Goal: Task Accomplishment & Management: Complete application form

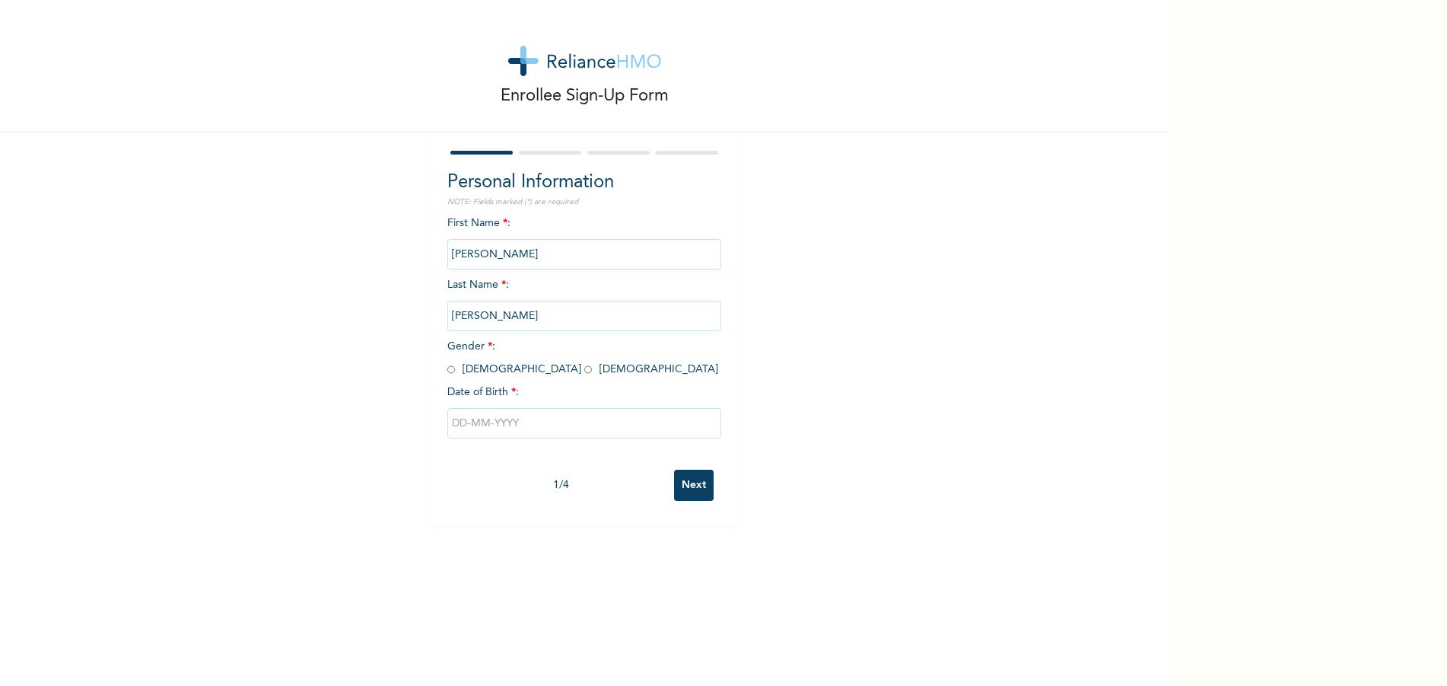
click at [804, 204] on div "Enrollee Sign-Up Form Personal Information NOTE: Fields marked (*) are required…" at bounding box center [584, 261] width 1169 height 523
click at [447, 370] on input "radio" at bounding box center [451, 369] width 8 height 14
radio input "true"
click at [447, 418] on input "text" at bounding box center [584, 423] width 274 height 30
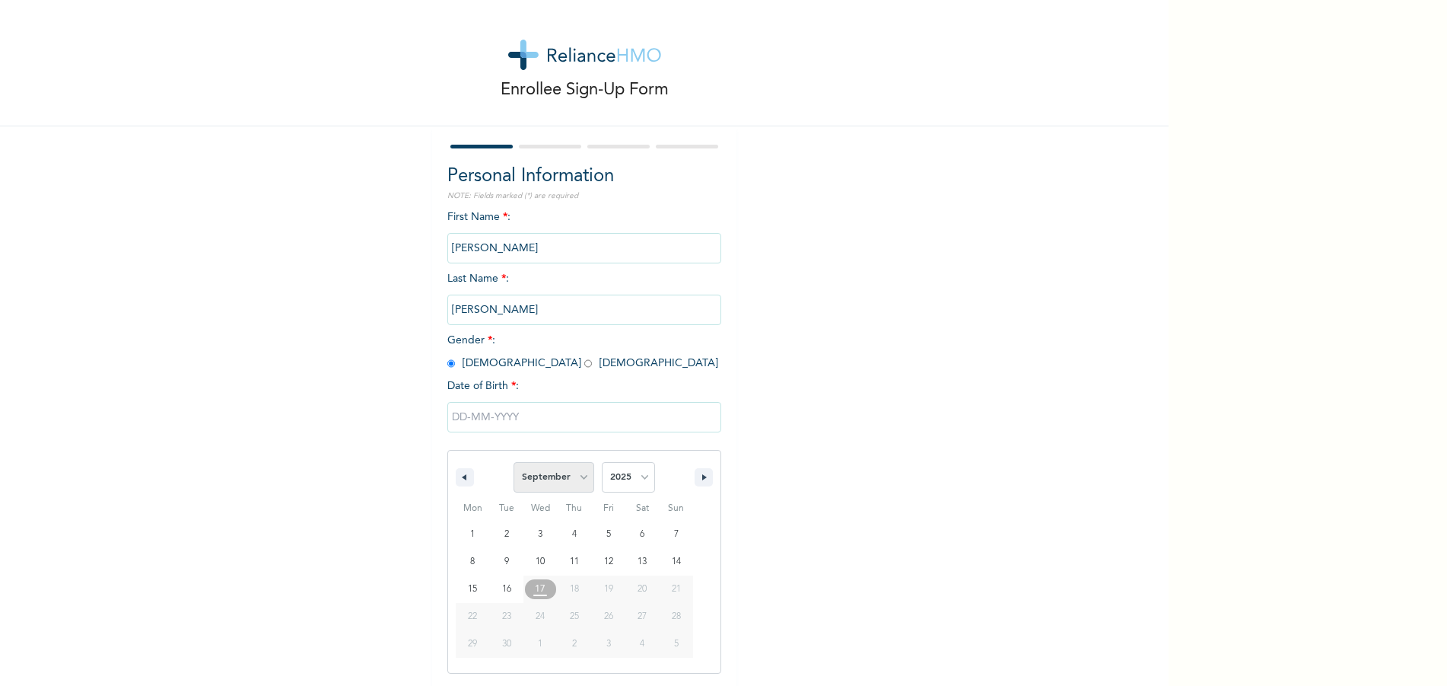
click at [551, 480] on select "January February March April May June July August September October November De…" at bounding box center [554, 477] width 81 height 30
click at [514, 463] on select "January February March April May June July August September October November De…" at bounding box center [554, 477] width 81 height 30
select select "8"
click at [628, 475] on select "2025 2024 2023 2022 2021 2020 2019 2018 2017 2016 2015 2014 2013 2012 2011 2010…" at bounding box center [628, 477] width 53 height 30
select select "1993"
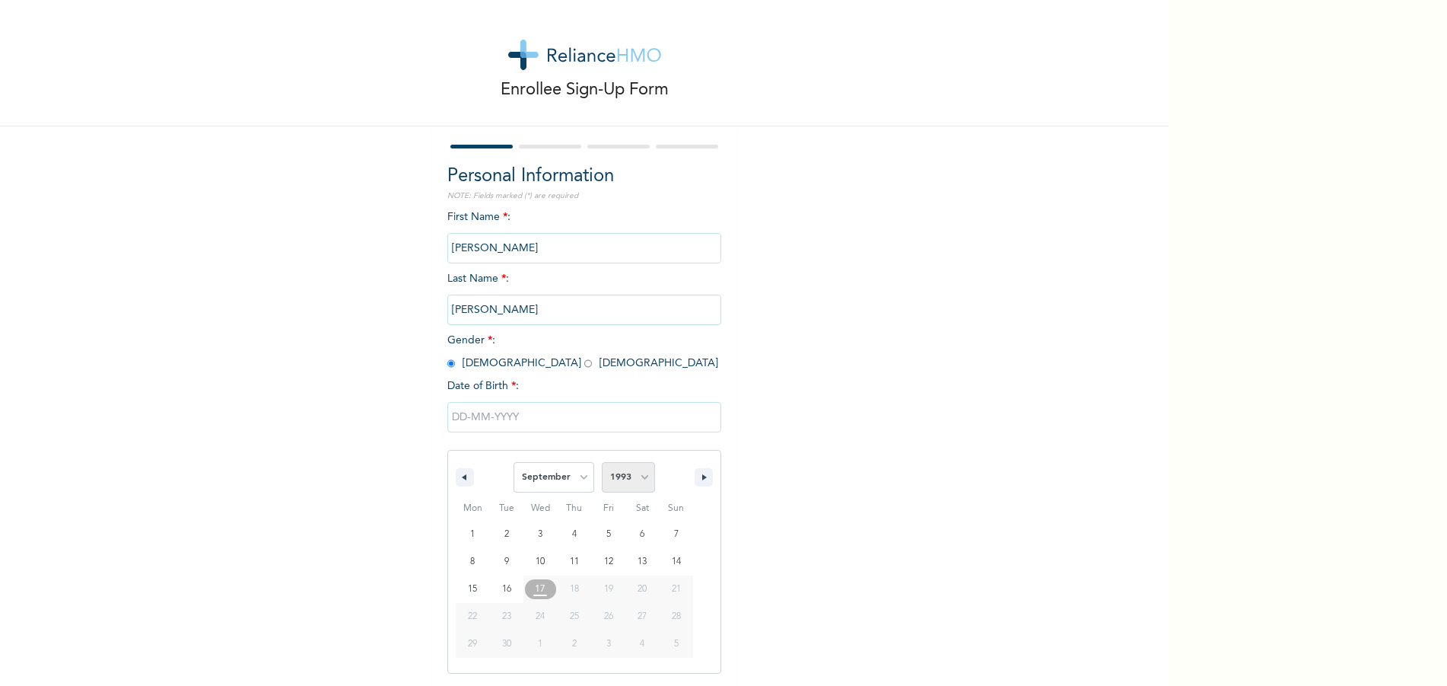
click at [602, 463] on select "2025 2024 2023 2022 2021 2020 2019 2018 2017 2016 2015 2014 2013 2012 2011 2010…" at bounding box center [628, 477] width 53 height 30
click at [570, 457] on span "January February March April May June July August September October November De…" at bounding box center [554, 477] width 81 height 46
click at [565, 469] on select "January February March April May June July August September October November De…" at bounding box center [554, 477] width 81 height 30
select select "9"
click at [514, 463] on select "January February March April May June July August September October November De…" at bounding box center [554, 477] width 81 height 30
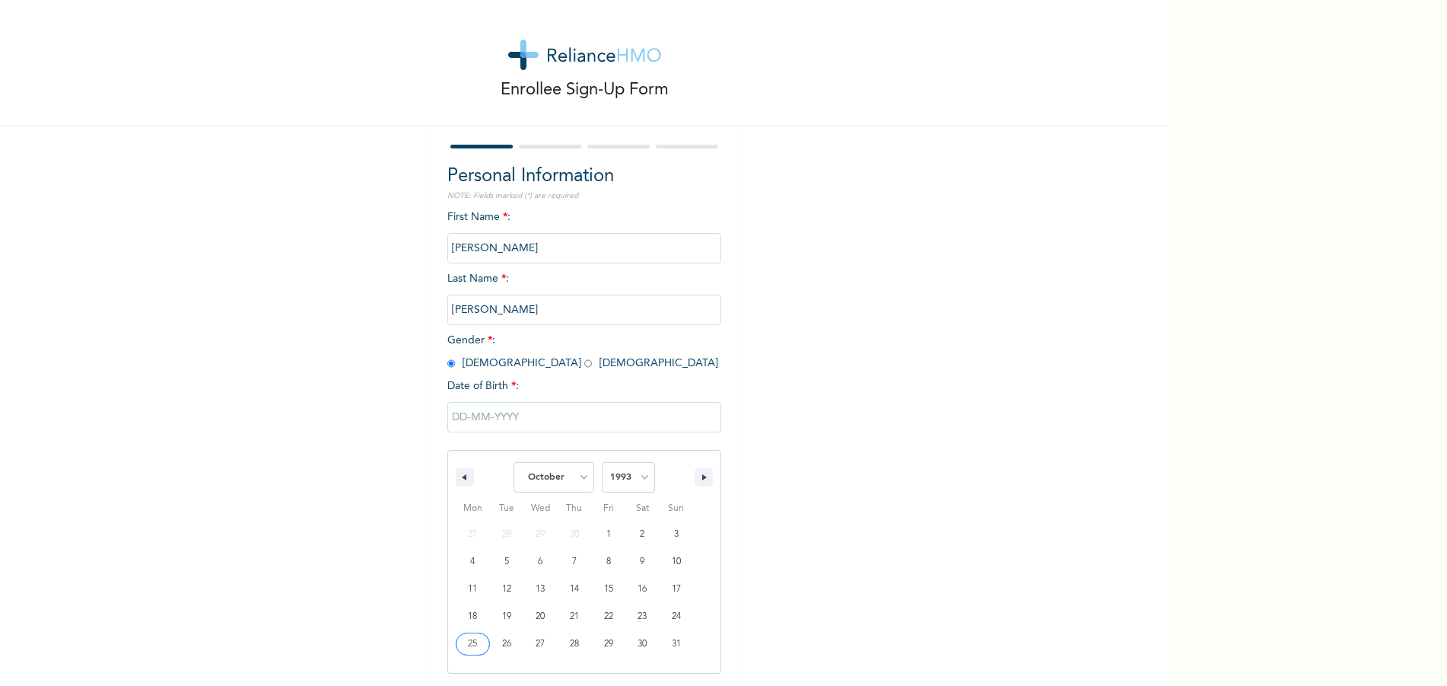
type input "10/25/1993"
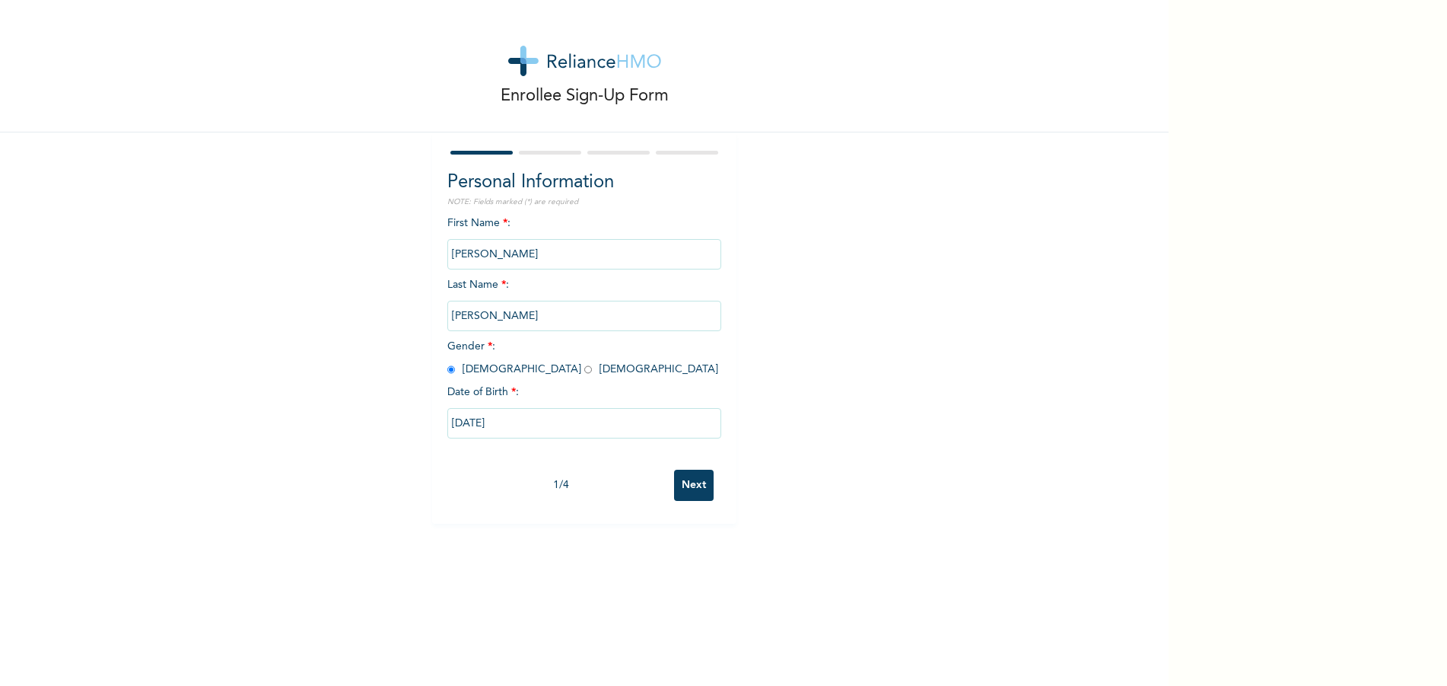
scroll to position [0, 0]
click at [690, 483] on input "Next" at bounding box center [694, 484] width 40 height 31
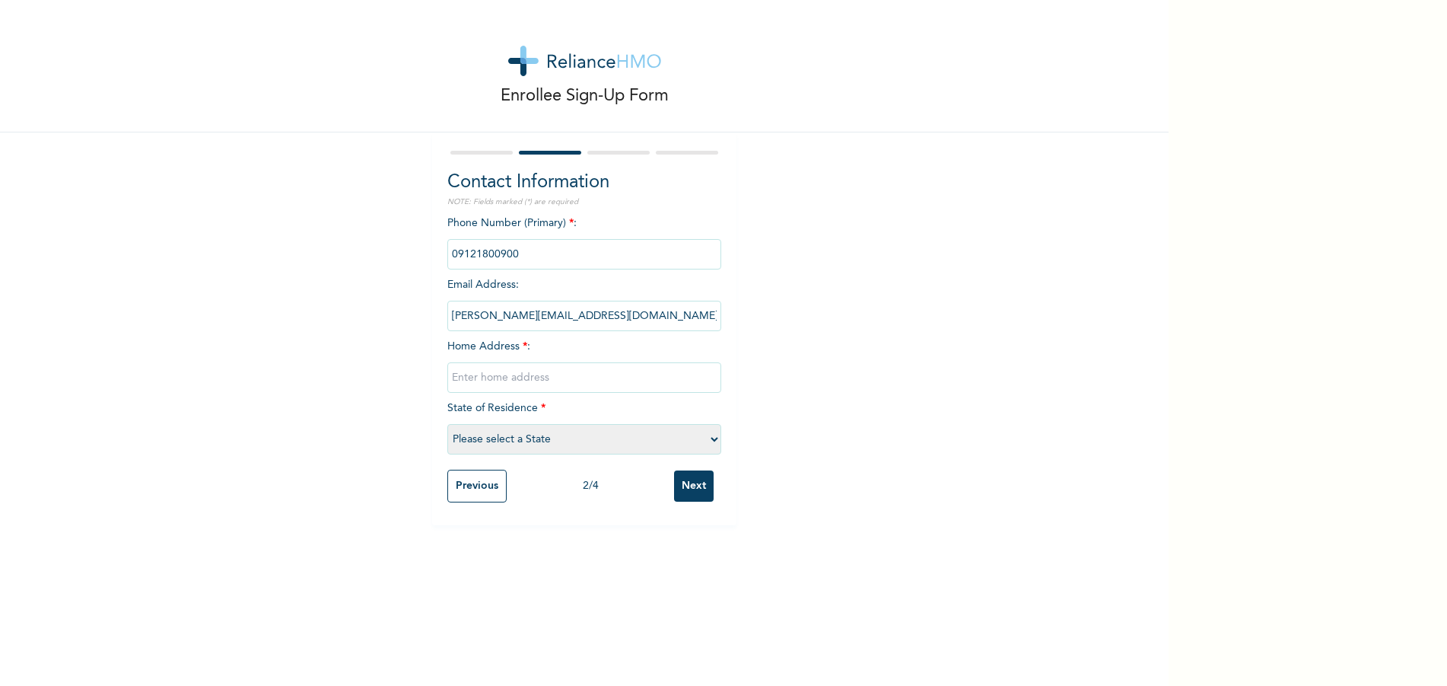
click at [548, 376] on input "text" at bounding box center [584, 377] width 274 height 30
type input "30 Bamako Street, Zone 1 Wuse, Abuja"
click at [558, 437] on select "Please select a State Abia Abuja (FCT) Adamawa Akwa Ibom Anambra Bauchi Bayelsa…" at bounding box center [584, 439] width 274 height 30
select select "15"
click at [447, 424] on select "Please select a State Abia Abuja (FCT) Adamawa Akwa Ibom Anambra Bauchi Bayelsa…" at bounding box center [584, 439] width 274 height 30
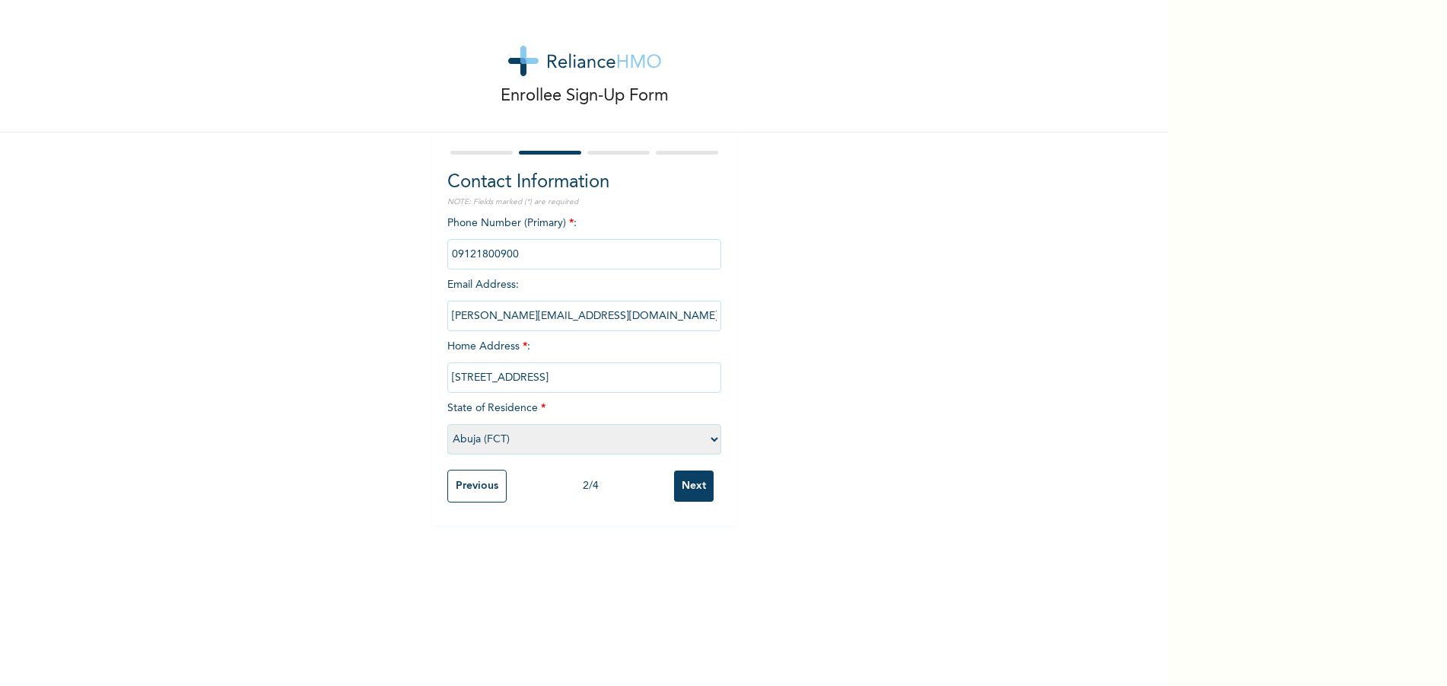
click at [698, 497] on input "Next" at bounding box center [694, 485] width 40 height 31
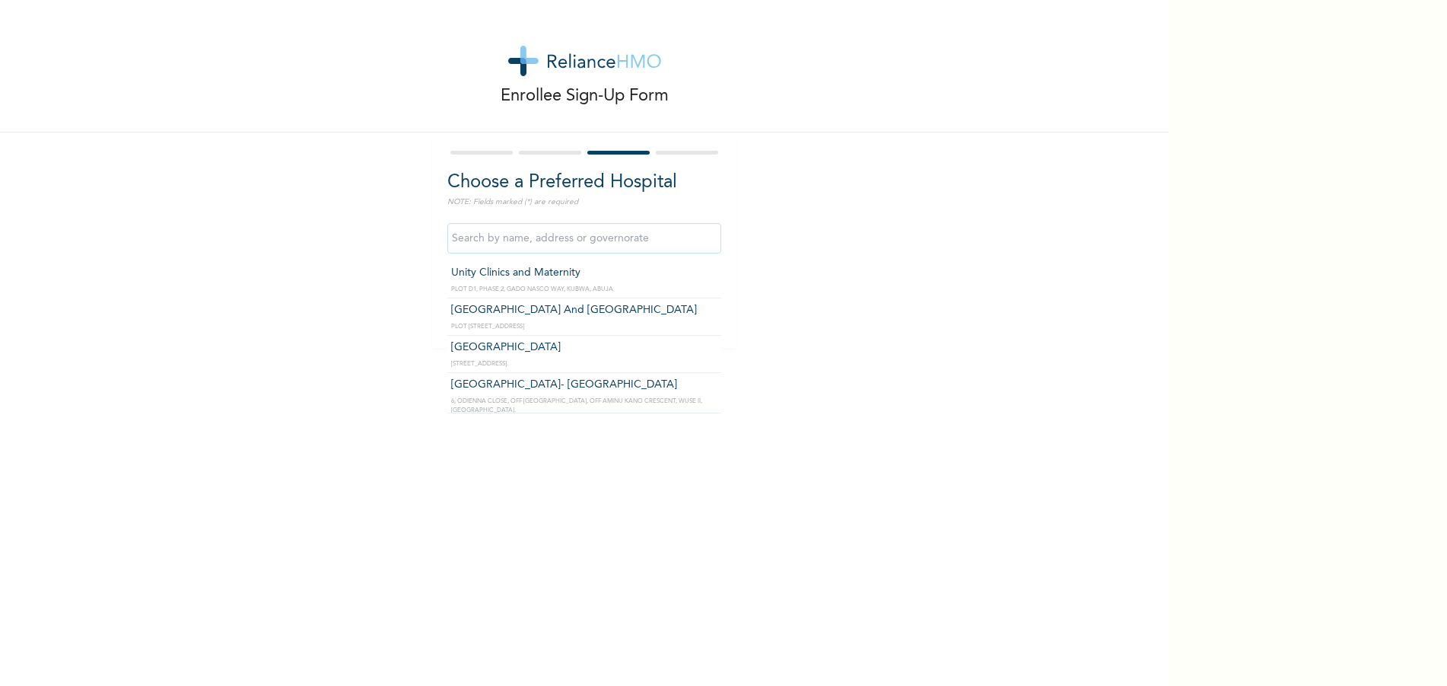
click at [513, 245] on input "text" at bounding box center [584, 238] width 274 height 30
type input "abuja"
drag, startPoint x: 514, startPoint y: 245, endPoint x: 269, endPoint y: 221, distance: 245.4
click at [269, 221] on div "Enrollee Sign-Up Form Choose a Preferred Hospital NOTE: Fields marked (*) are r…" at bounding box center [584, 174] width 1169 height 348
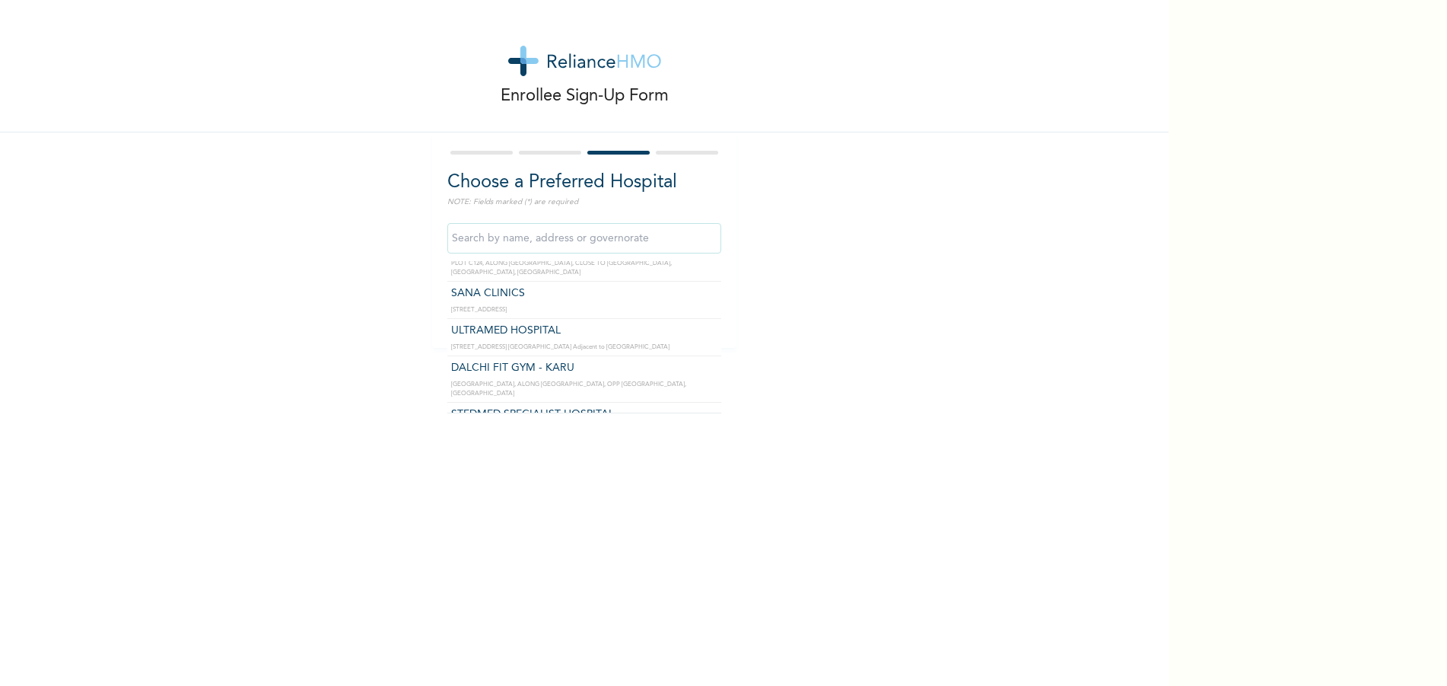
scroll to position [2206, 0]
type input "ULTRAMED HOSPITAL"
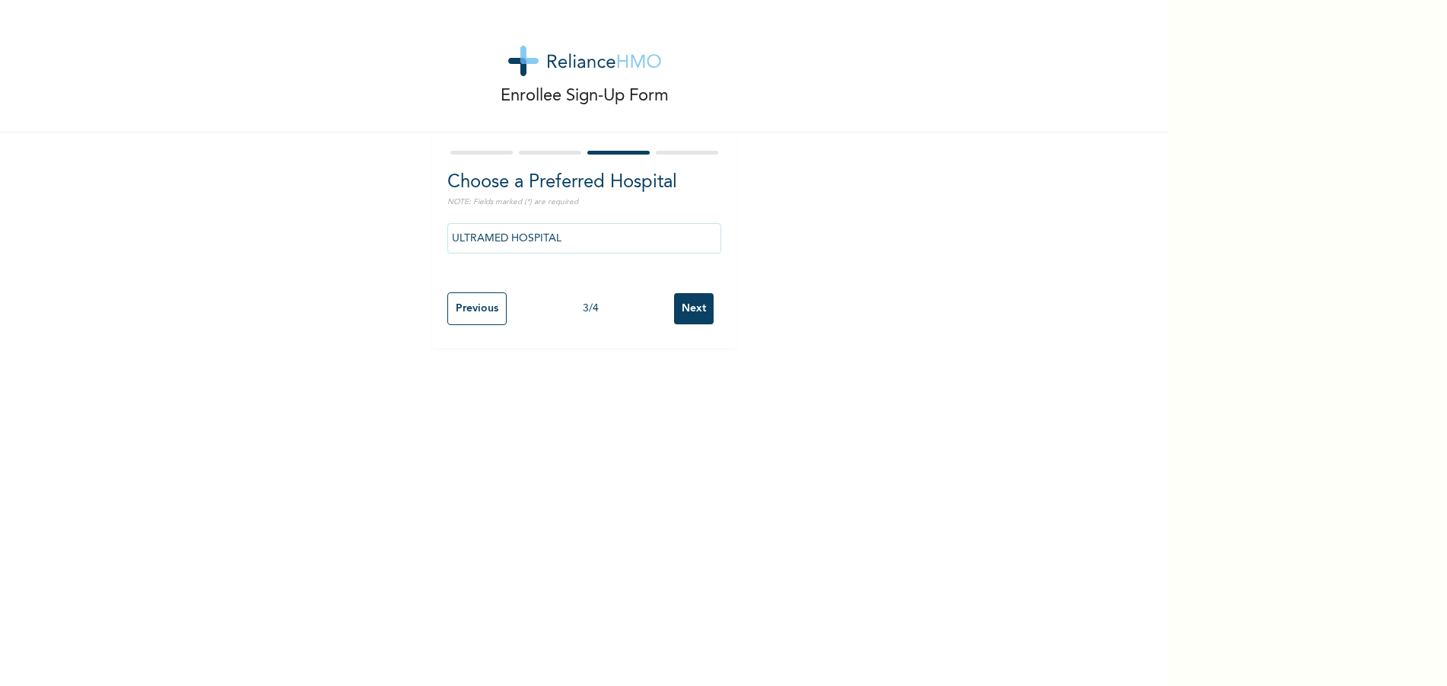
click at [695, 307] on input "Next" at bounding box center [694, 308] width 40 height 31
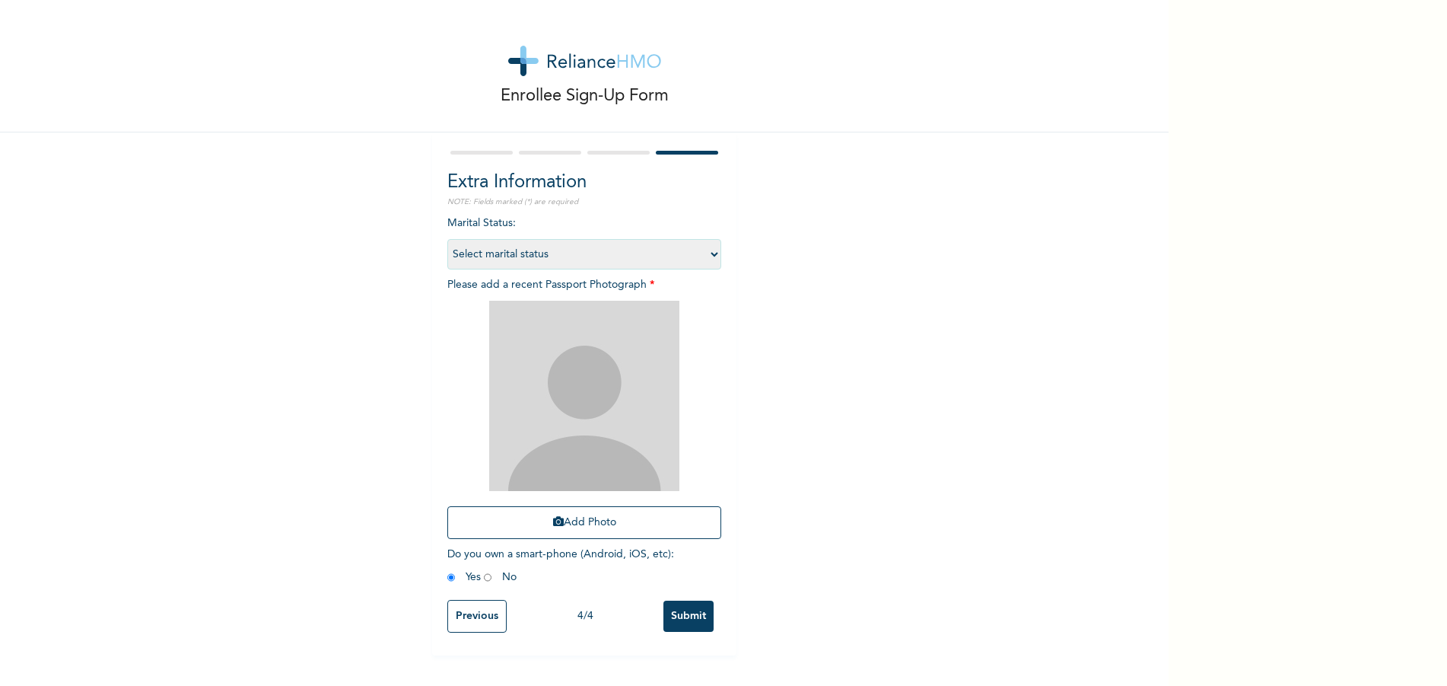
click at [610, 267] on select "Select marital status Single Married Divorced Widow/Widower" at bounding box center [584, 254] width 274 height 30
select select "2"
click at [447, 239] on select "Select marital status Single Married Divorced Widow/Widower" at bounding box center [584, 254] width 274 height 30
click at [622, 520] on button "Add Photo" at bounding box center [584, 522] width 274 height 33
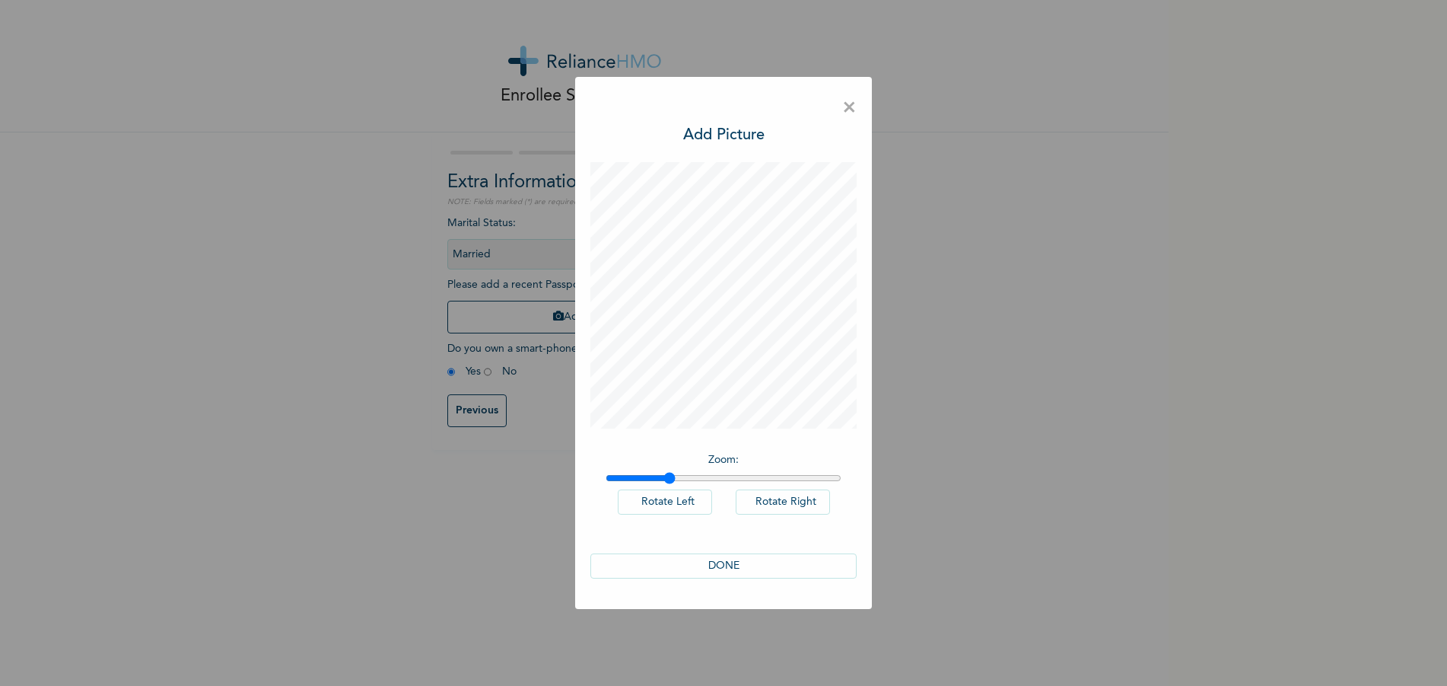
click at [670, 477] on input "range" at bounding box center [724, 478] width 236 height 12
click at [641, 477] on input "range" at bounding box center [724, 478] width 236 height 12
click at [635, 479] on input "range" at bounding box center [724, 478] width 236 height 12
click at [625, 480] on input "range" at bounding box center [724, 478] width 236 height 12
type input "1.15"
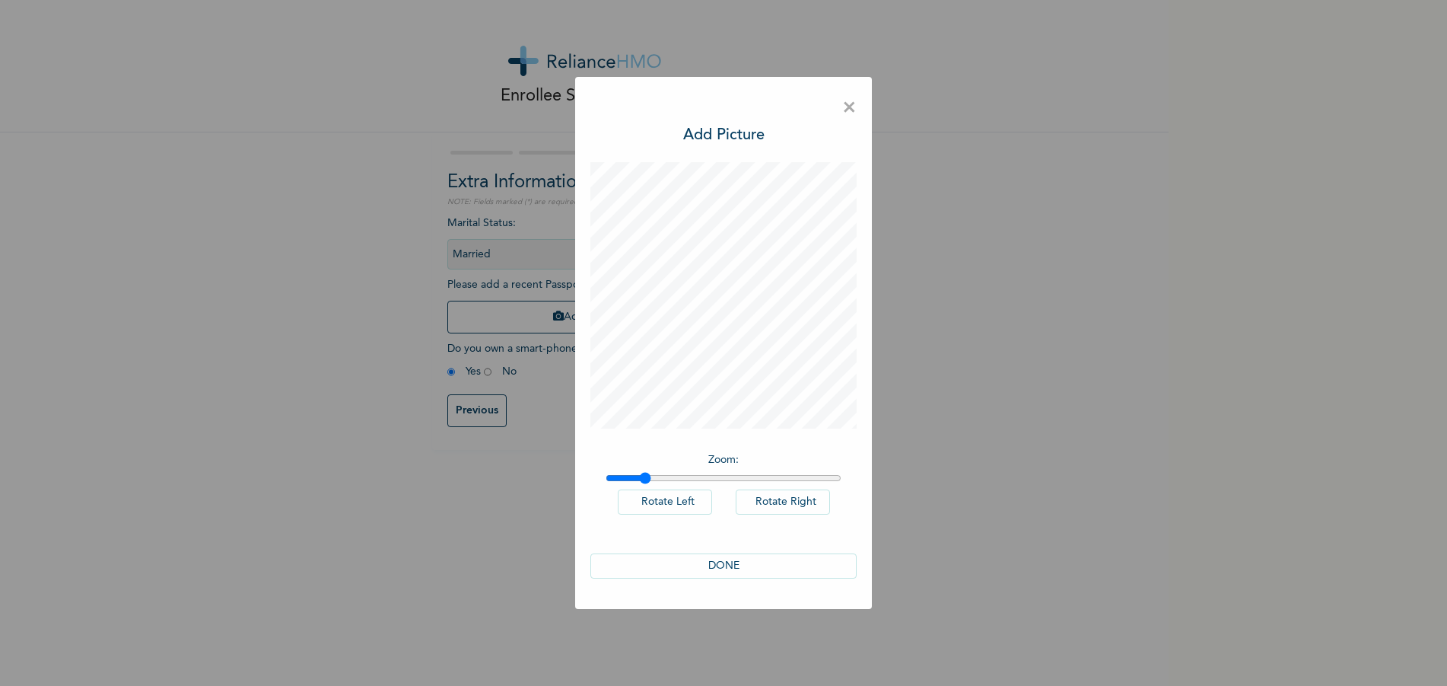
click at [644, 479] on input "range" at bounding box center [724, 478] width 236 height 12
click at [732, 555] on button "DONE" at bounding box center [723, 565] width 266 height 25
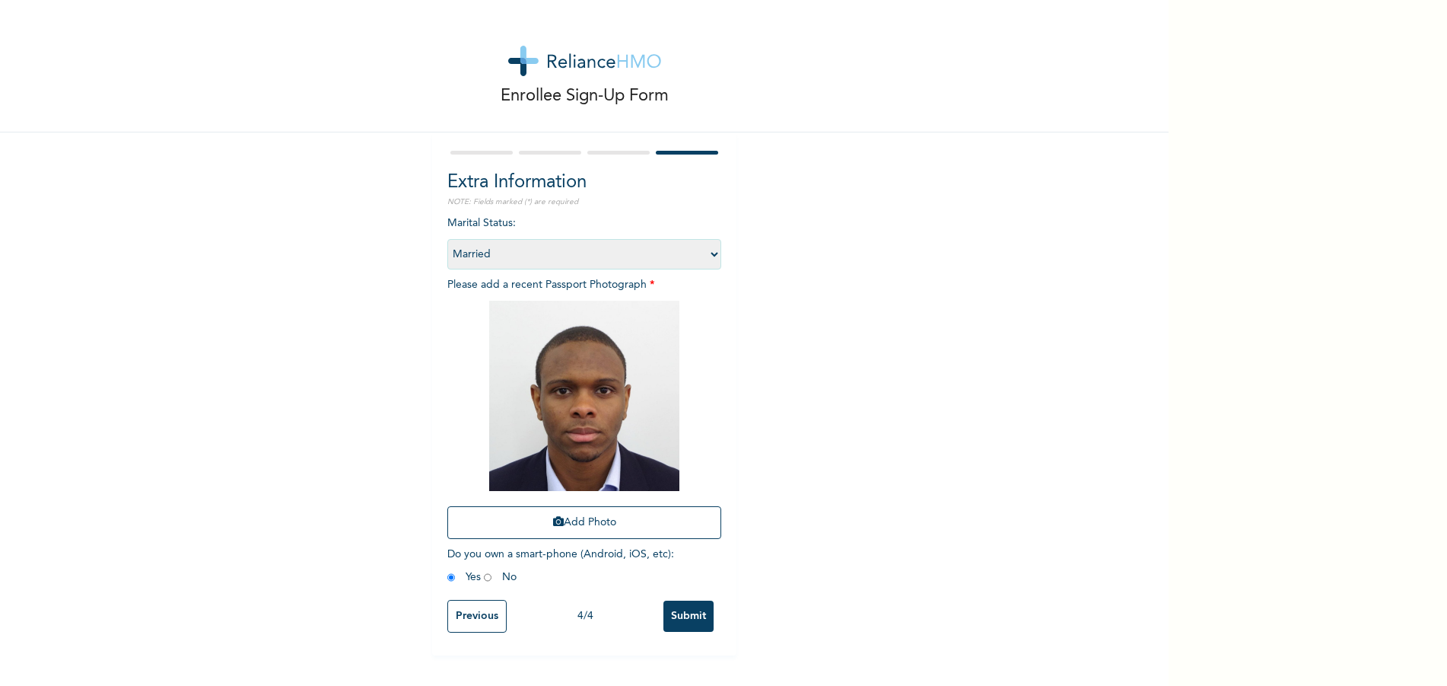
click at [684, 617] on input "Submit" at bounding box center [688, 615] width 50 height 31
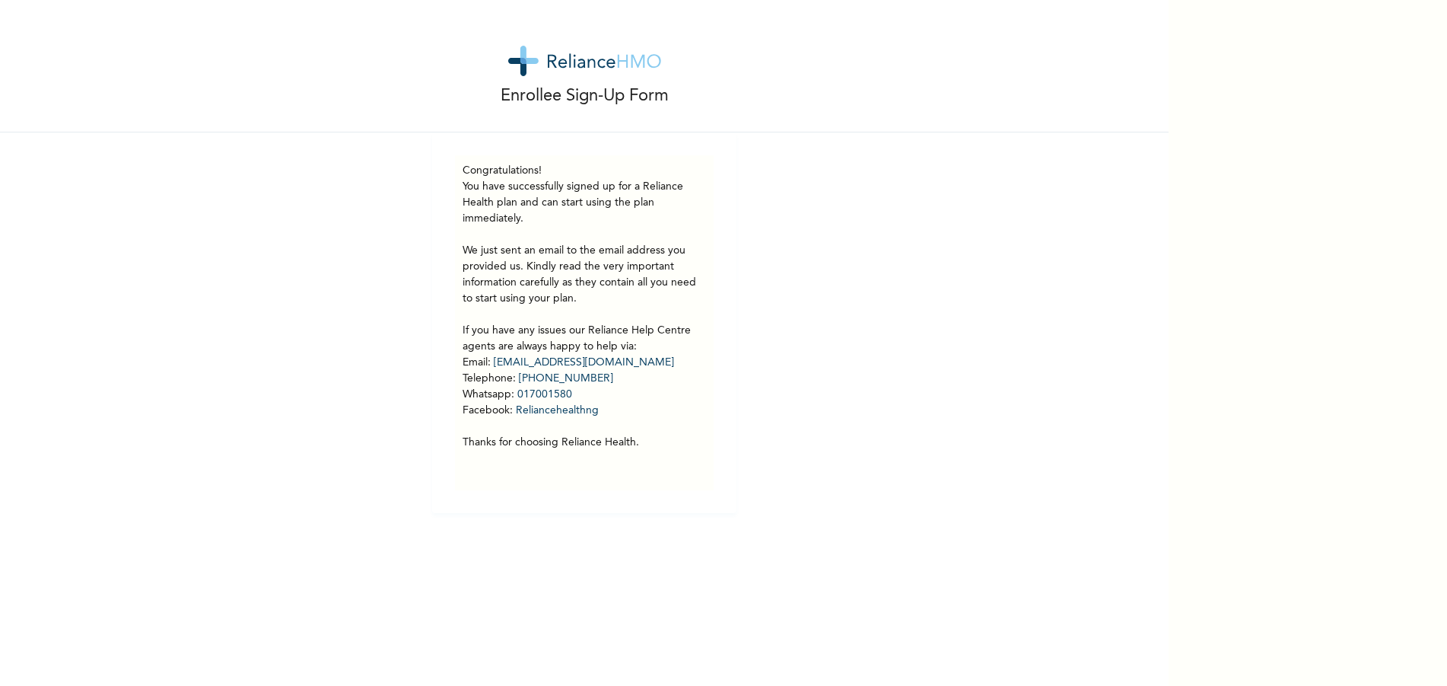
click at [542, 194] on p "You have successfully signed up for a Reliance Health plan and can start using …" at bounding box center [584, 315] width 243 height 272
click at [557, 250] on p "You have successfully signed up for a Reliance Health plan and can start using …" at bounding box center [584, 315] width 243 height 272
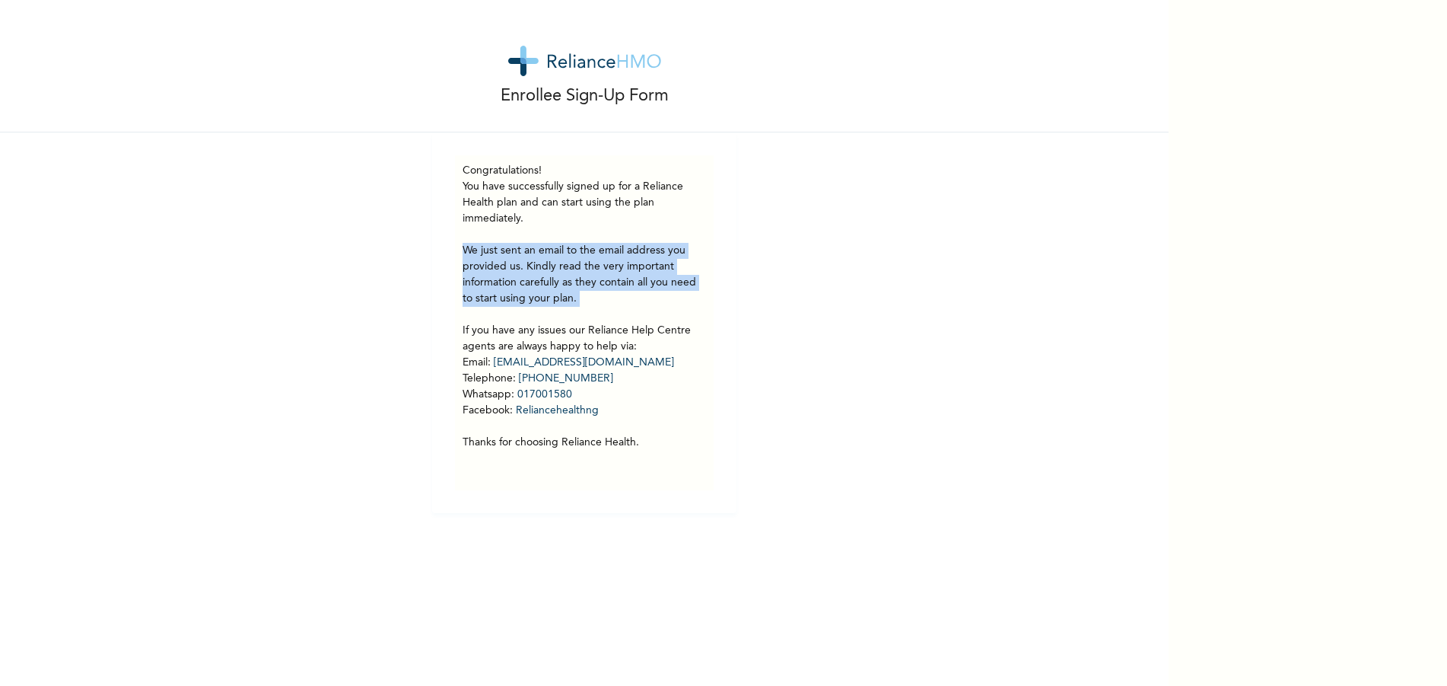
click at [557, 250] on p "You have successfully signed up for a Reliance Health plan and can start using …" at bounding box center [584, 315] width 243 height 272
click at [663, 257] on p "You have successfully signed up for a Reliance Health plan and can start using …" at bounding box center [584, 315] width 243 height 272
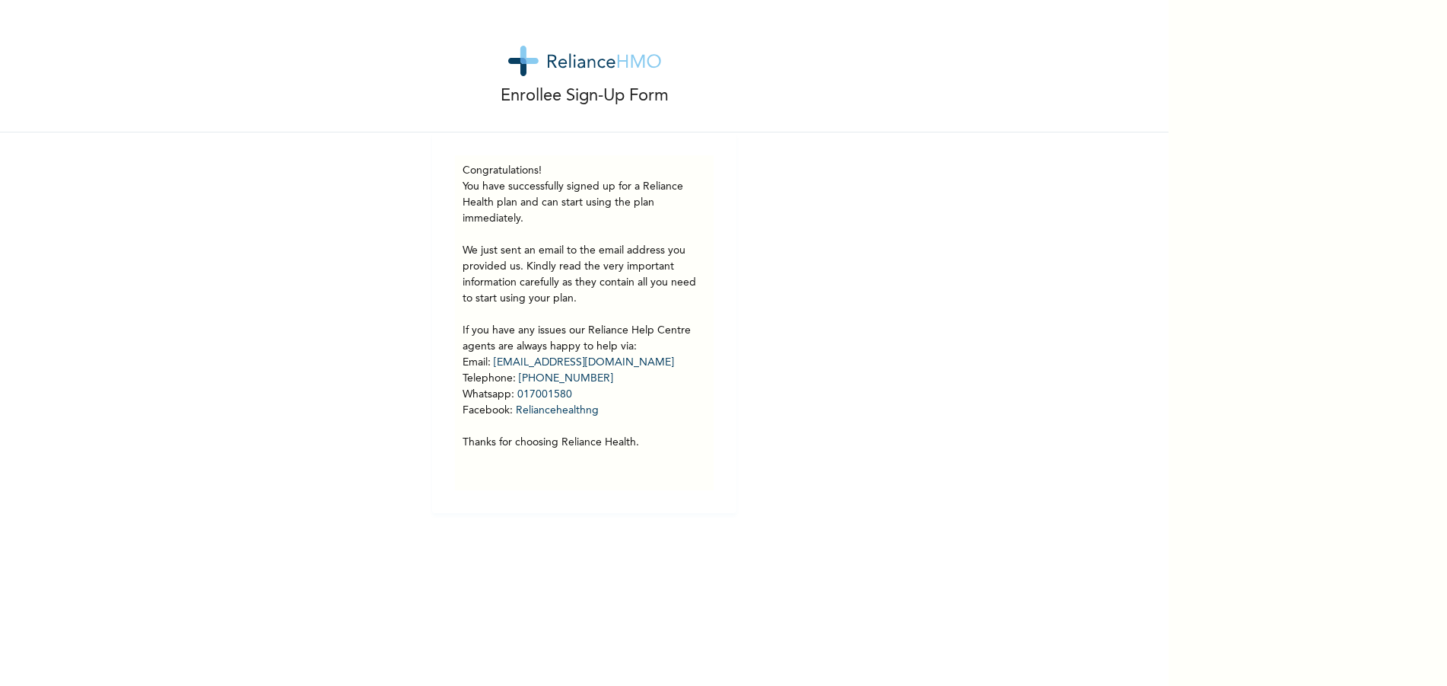
click at [638, 294] on p "You have successfully signed up for a Reliance Health plan and can start using …" at bounding box center [584, 315] width 243 height 272
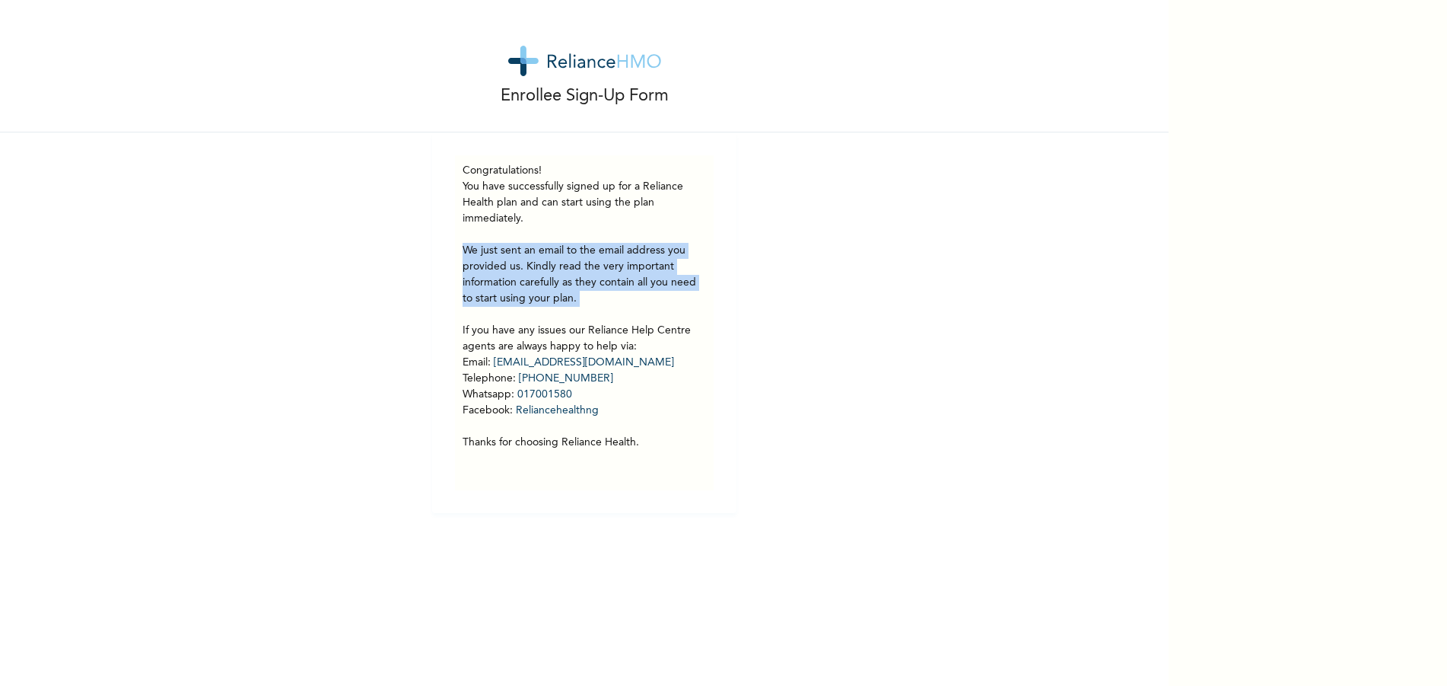
click at [638, 294] on p "You have successfully signed up for a Reliance Health plan and can start using …" at bounding box center [584, 315] width 243 height 272
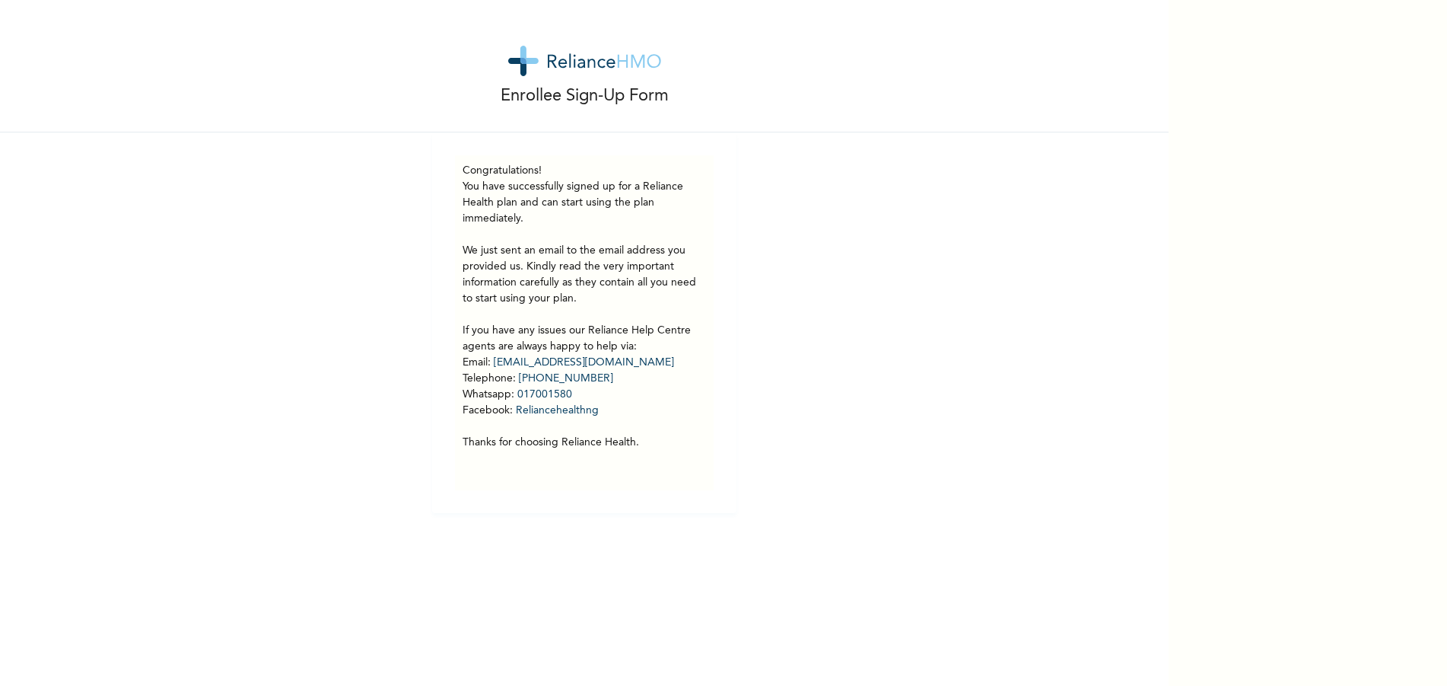
click at [642, 278] on p "You have successfully signed up for a Reliance Health plan and can start using …" at bounding box center [584, 315] width 243 height 272
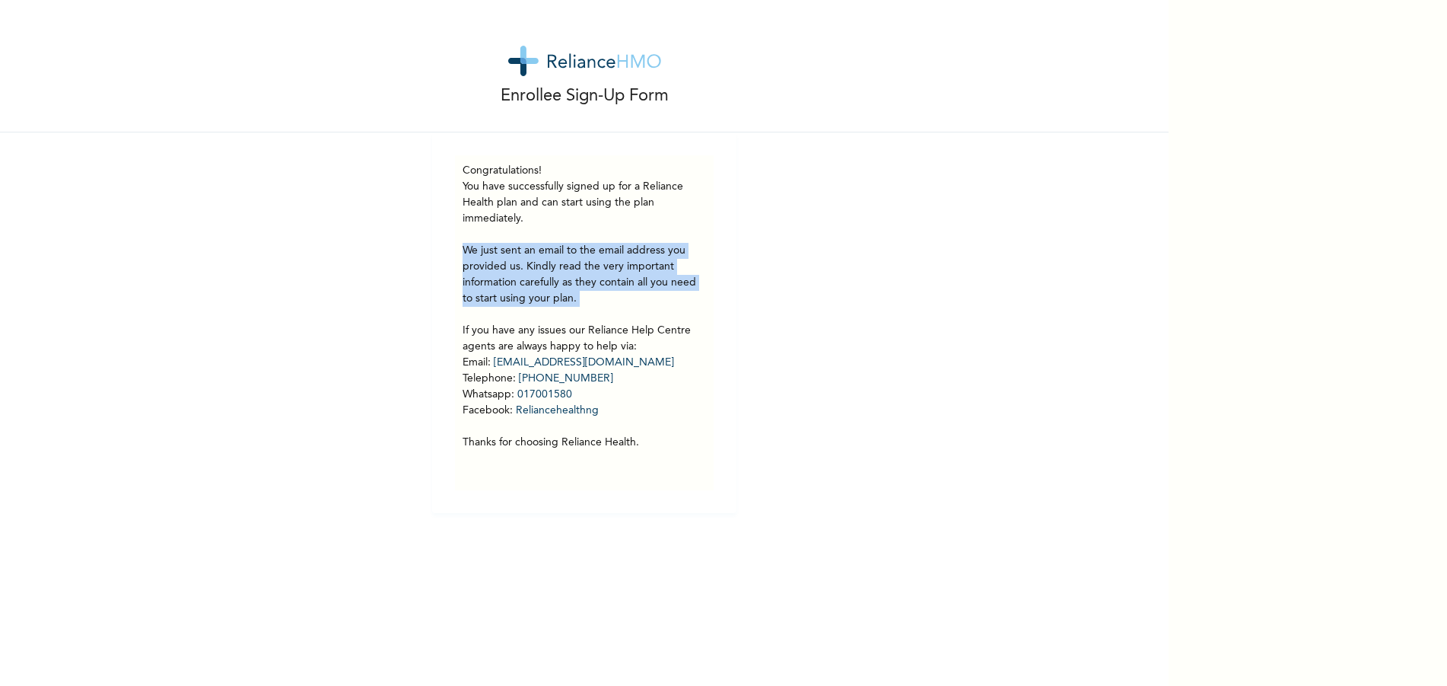
click at [642, 278] on p "You have successfully signed up for a Reliance Health plan and can start using …" at bounding box center [584, 315] width 243 height 272
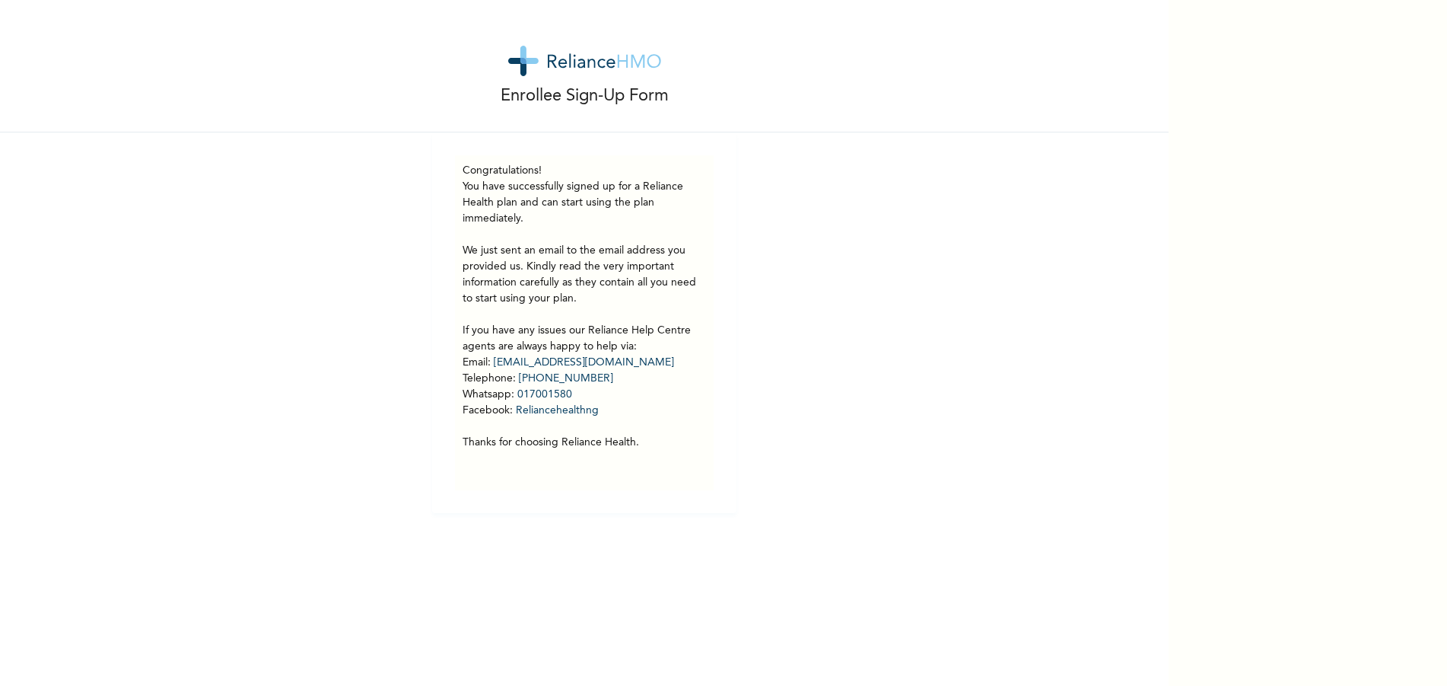
click at [598, 325] on p "You have successfully signed up for a Reliance Health plan and can start using …" at bounding box center [584, 315] width 243 height 272
click at [590, 303] on p "You have successfully signed up for a Reliance Health plan and can start using …" at bounding box center [584, 315] width 243 height 272
click at [624, 52] on img at bounding box center [584, 61] width 153 height 30
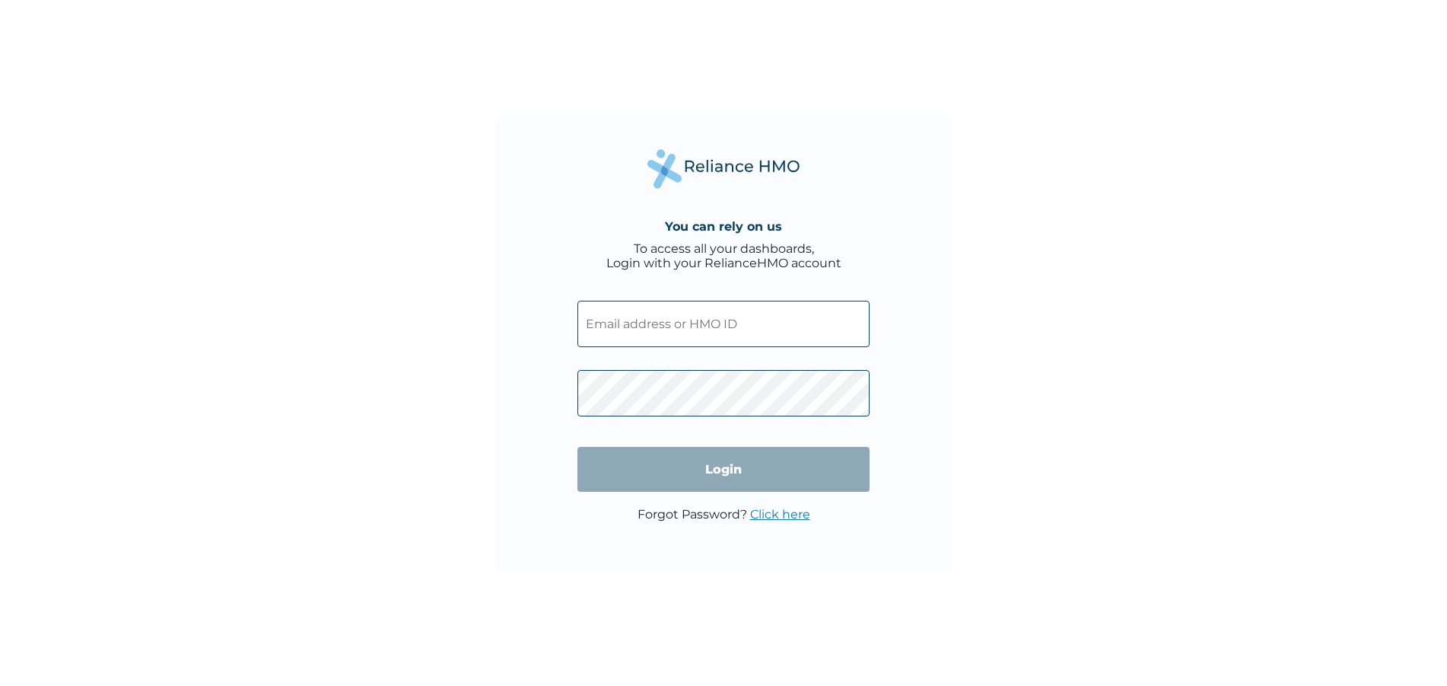
click at [726, 323] on input "text" at bounding box center [723, 324] width 292 height 46
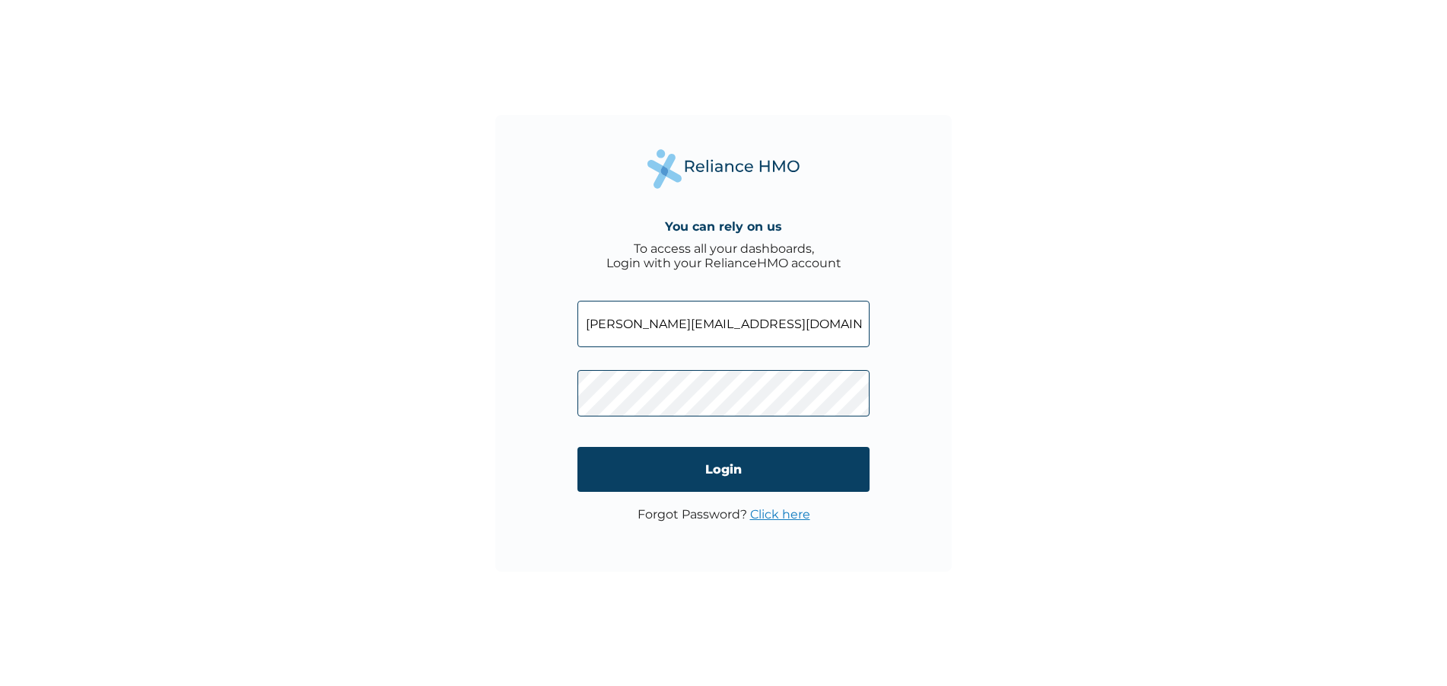
type input "habib.s@atbridge.africa"
click at [717, 459] on input "Login" at bounding box center [723, 469] width 292 height 45
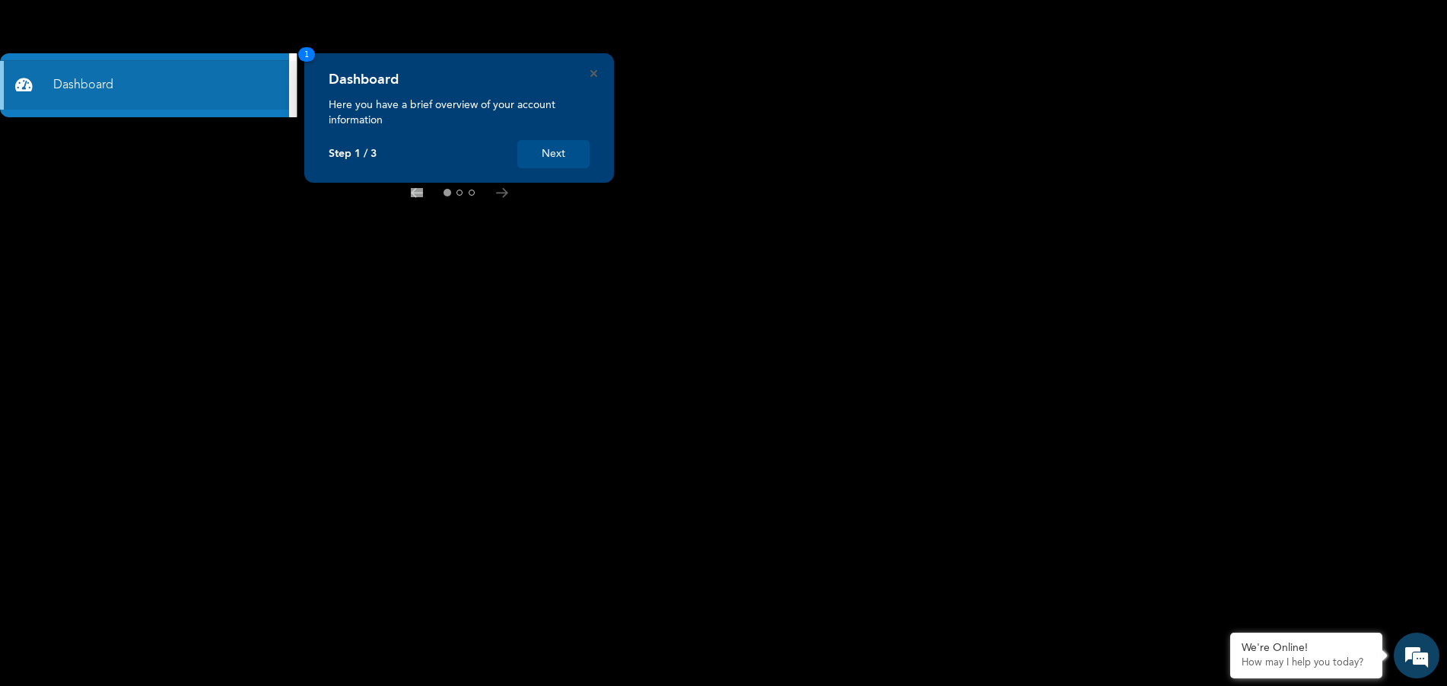
click at [572, 164] on button "Next" at bounding box center [553, 154] width 72 height 28
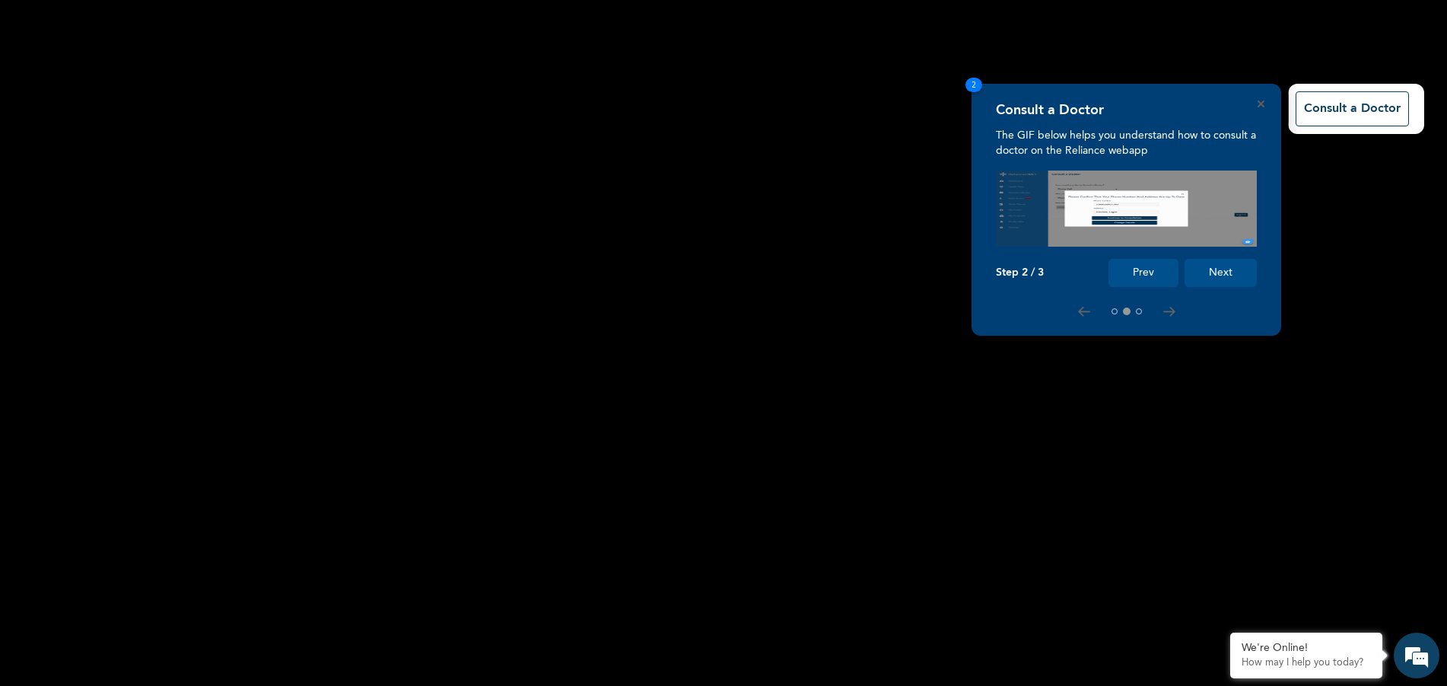
click at [1229, 270] on button "Next" at bounding box center [1221, 273] width 72 height 28
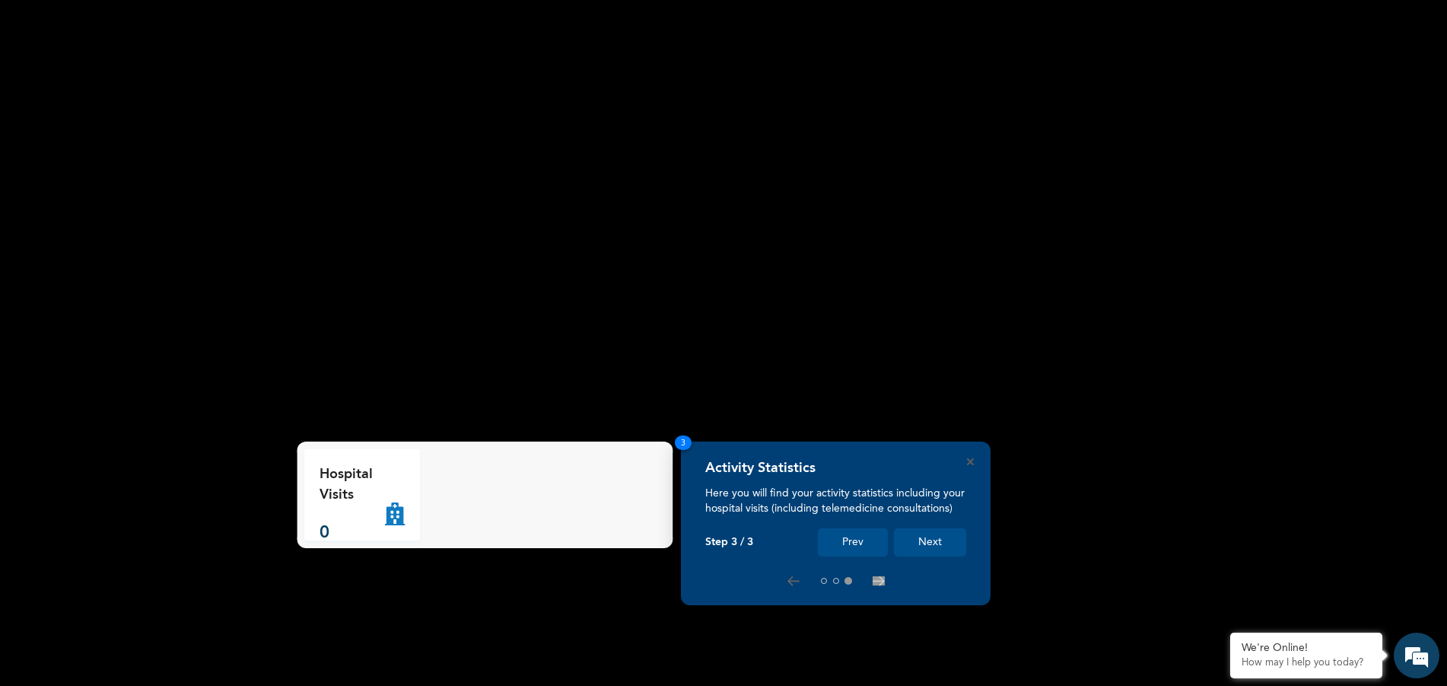
click at [934, 544] on button "Next" at bounding box center [930, 542] width 72 height 28
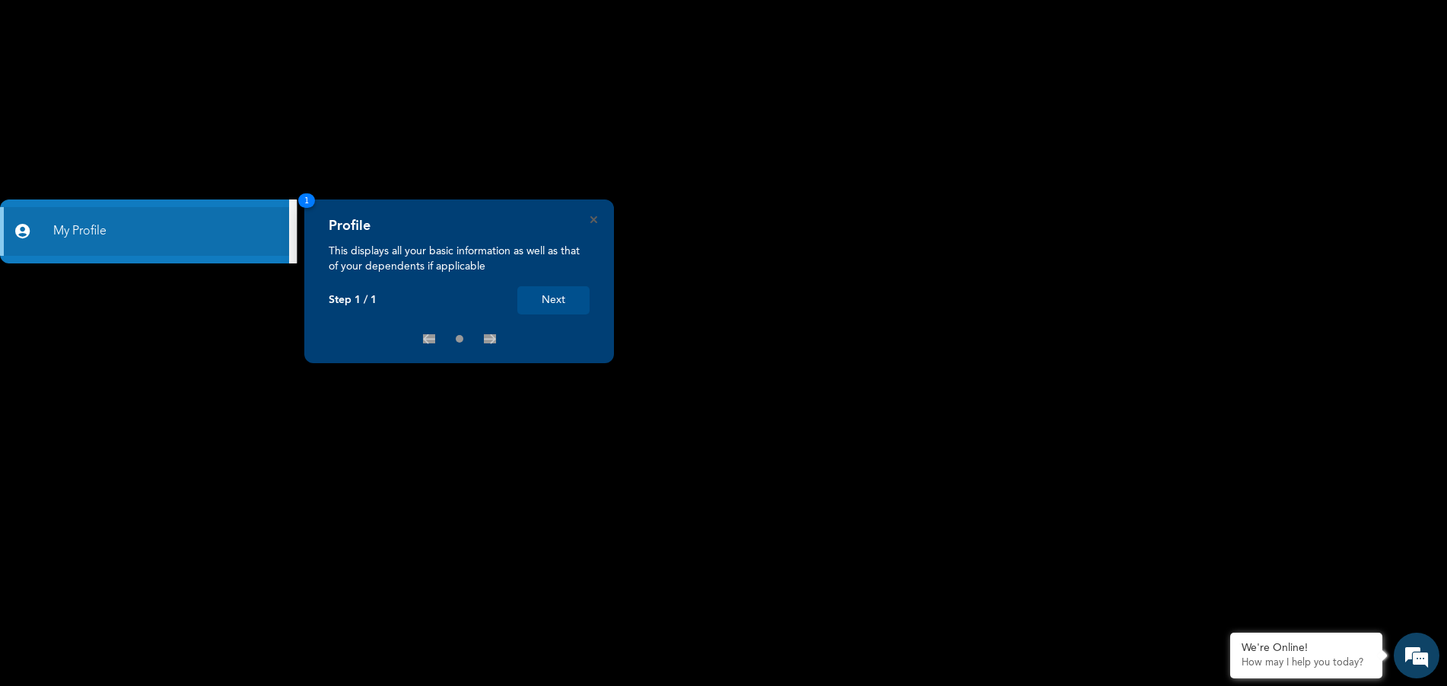
click at [555, 297] on button "Next" at bounding box center [553, 300] width 72 height 28
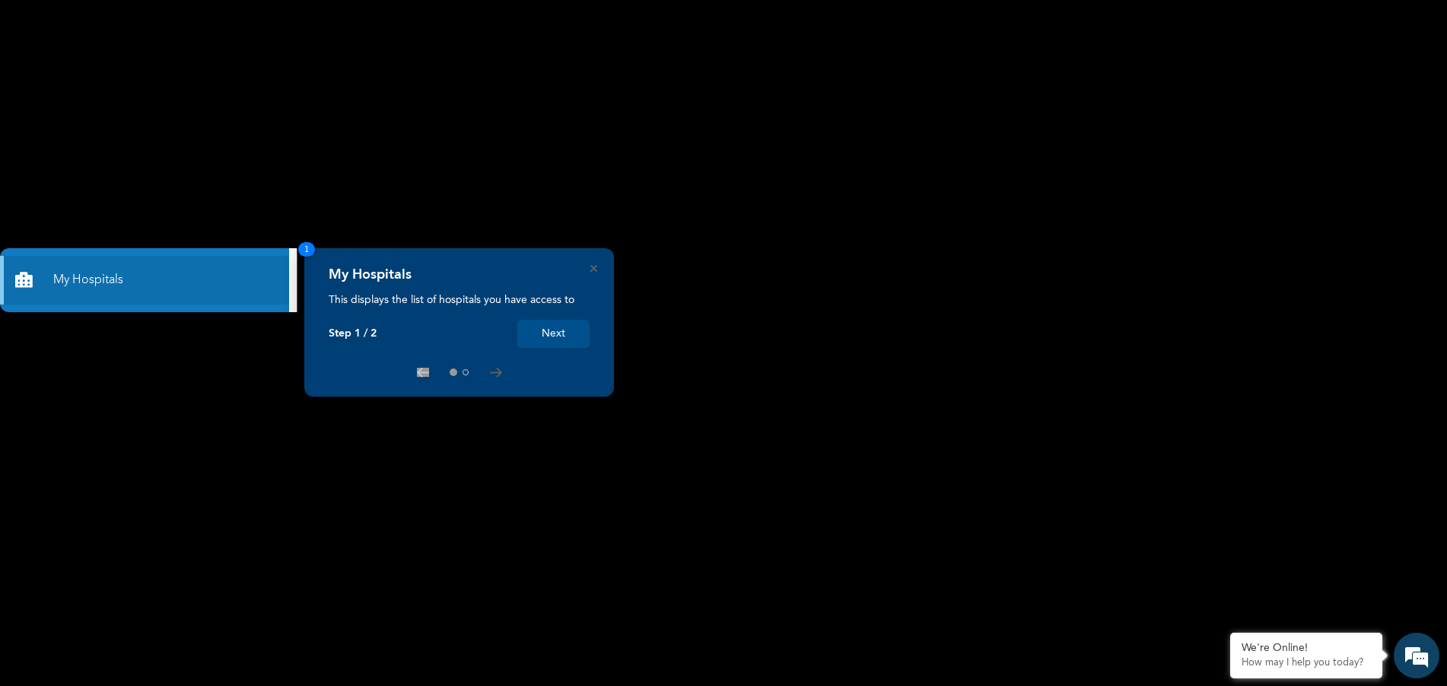
click at [555, 329] on button "Next" at bounding box center [553, 334] width 72 height 28
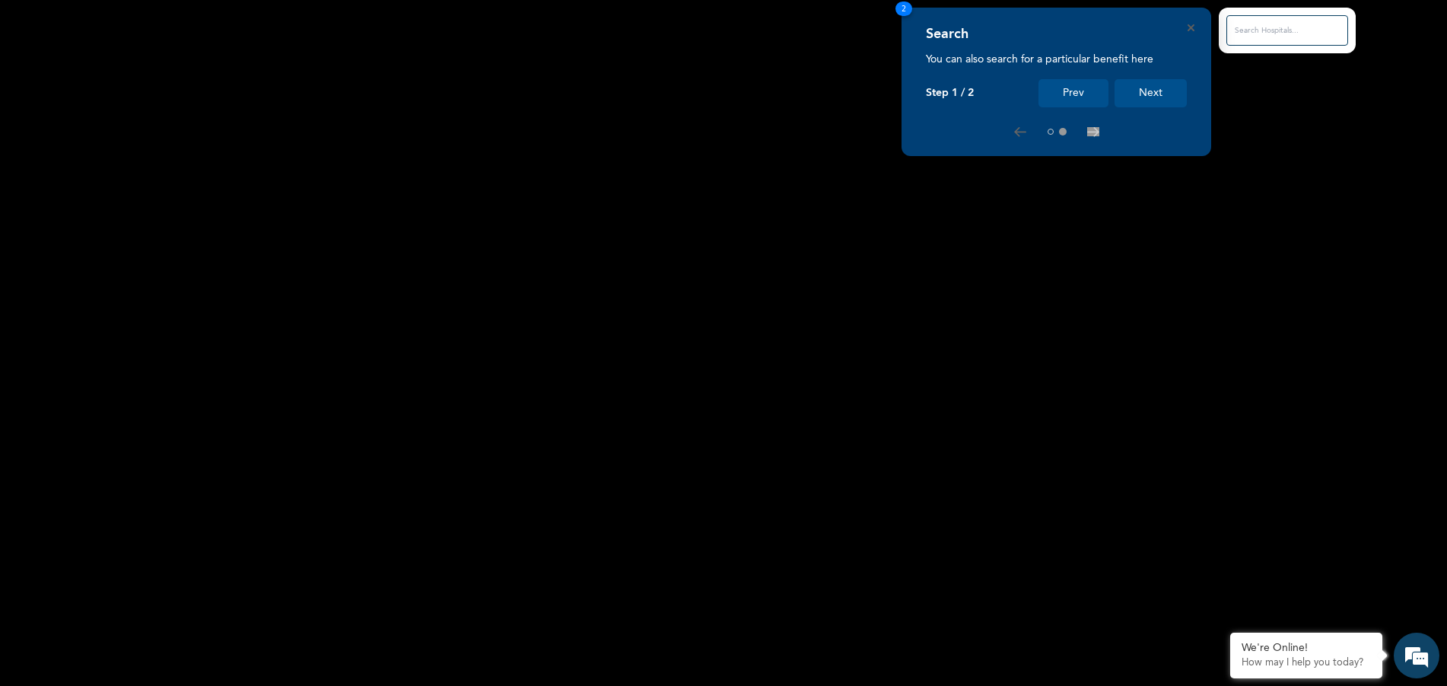
click at [1158, 93] on button "Next" at bounding box center [1151, 93] width 72 height 28
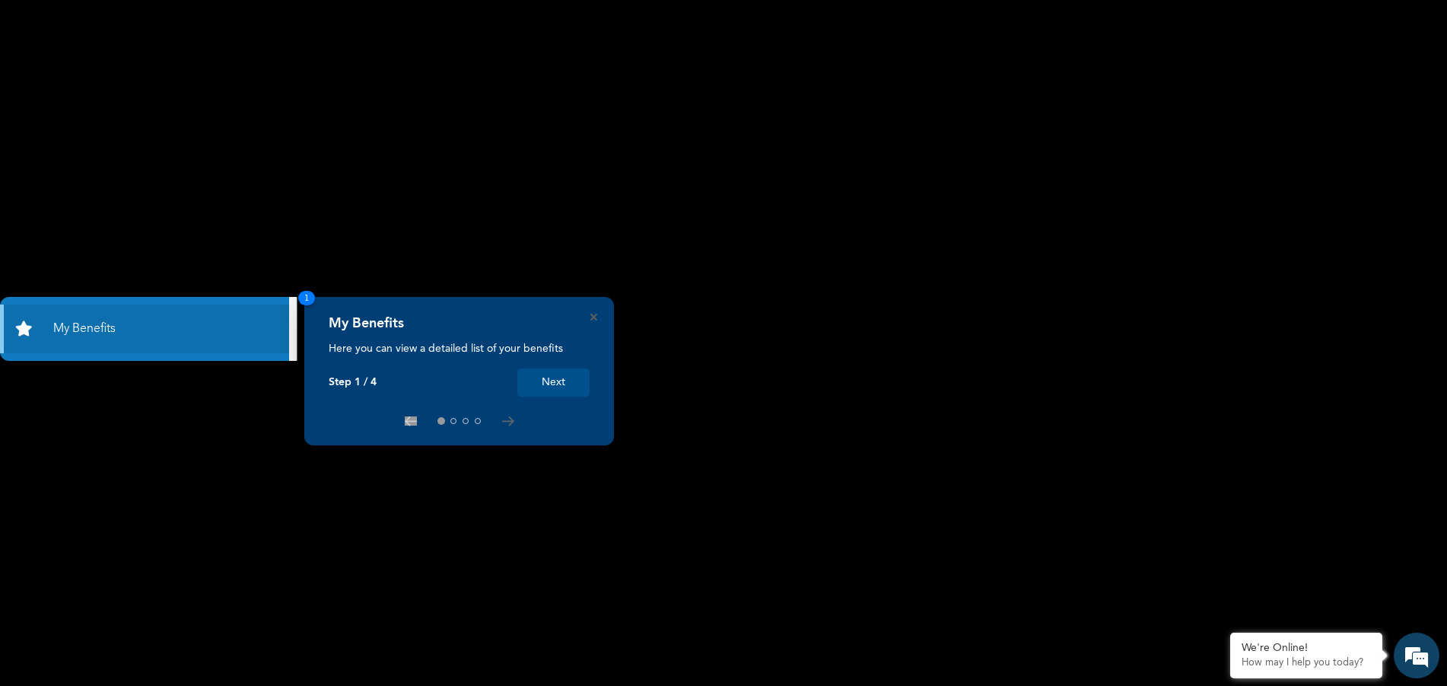
click at [553, 370] on button "Next" at bounding box center [553, 382] width 72 height 28
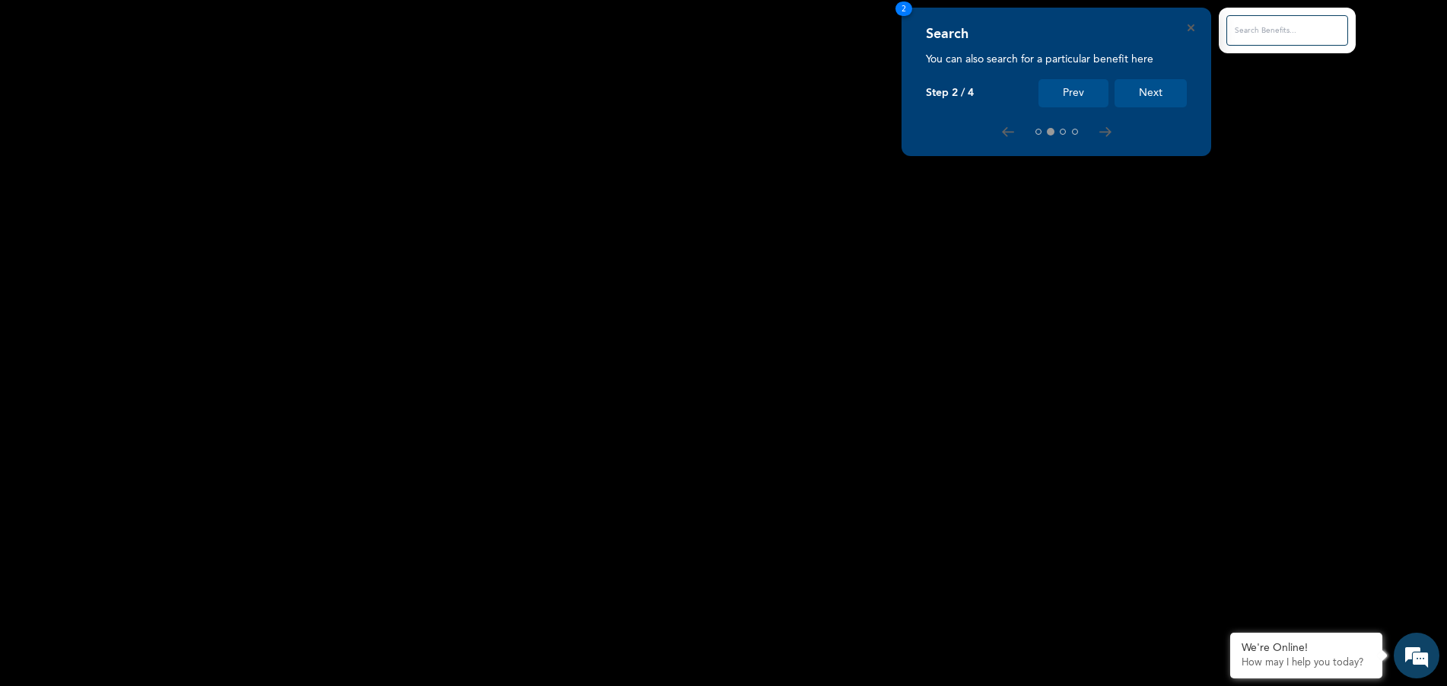
click at [1156, 78] on div "Search You can also search for a particular benefit here Step 2 / 4 Prev Next" at bounding box center [1056, 66] width 261 height 81
click at [1153, 102] on button "Next" at bounding box center [1151, 93] width 72 height 28
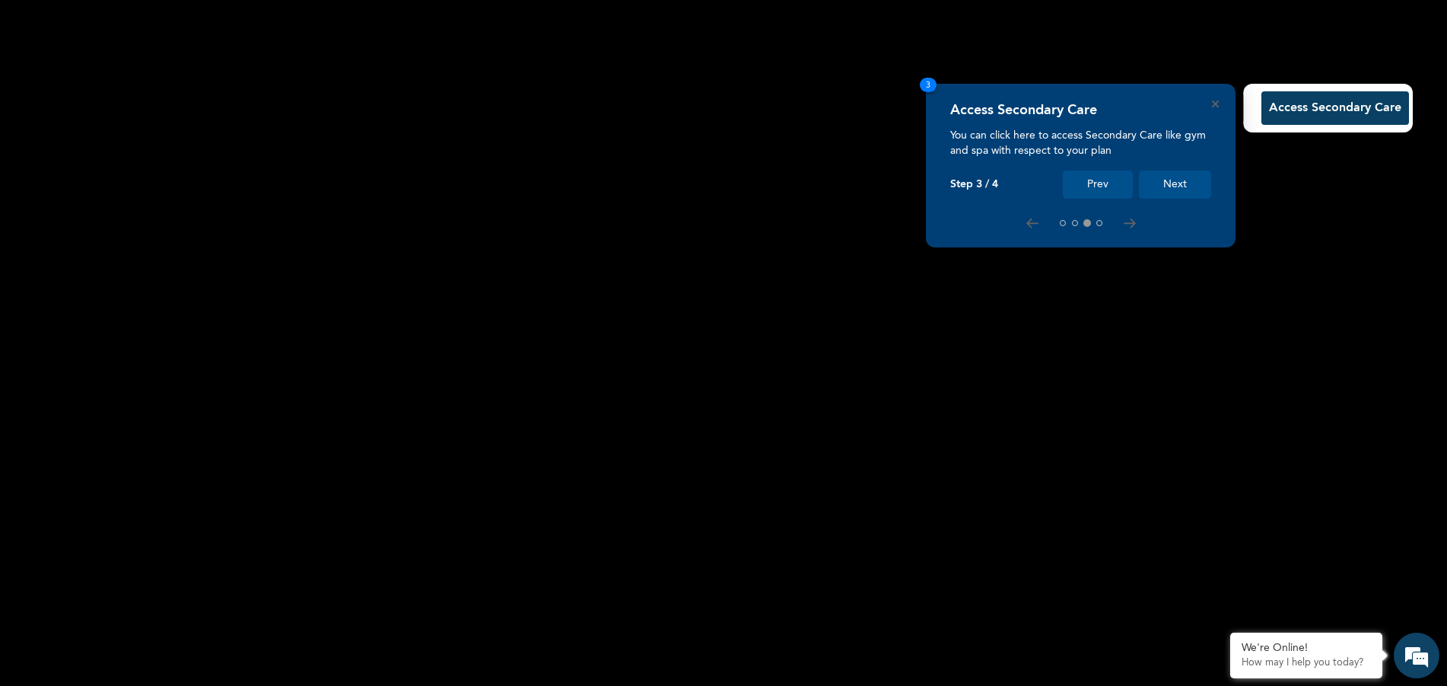
click at [1157, 184] on button "Next" at bounding box center [1175, 184] width 72 height 28
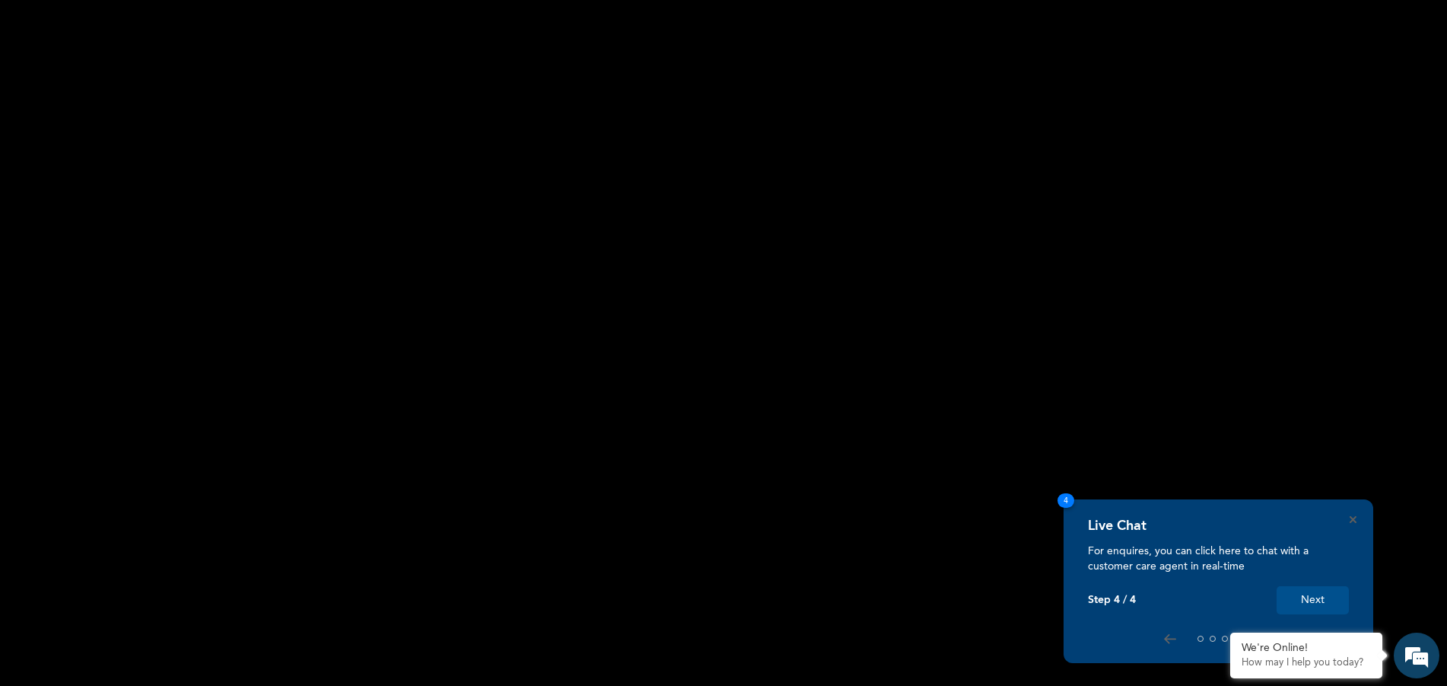
click at [1314, 622] on div "Live Chat For enquires, you can click here to chat with a customer care agent i…" at bounding box center [1219, 581] width 310 height 164
click at [1317, 587] on button "Next" at bounding box center [1313, 600] width 72 height 28
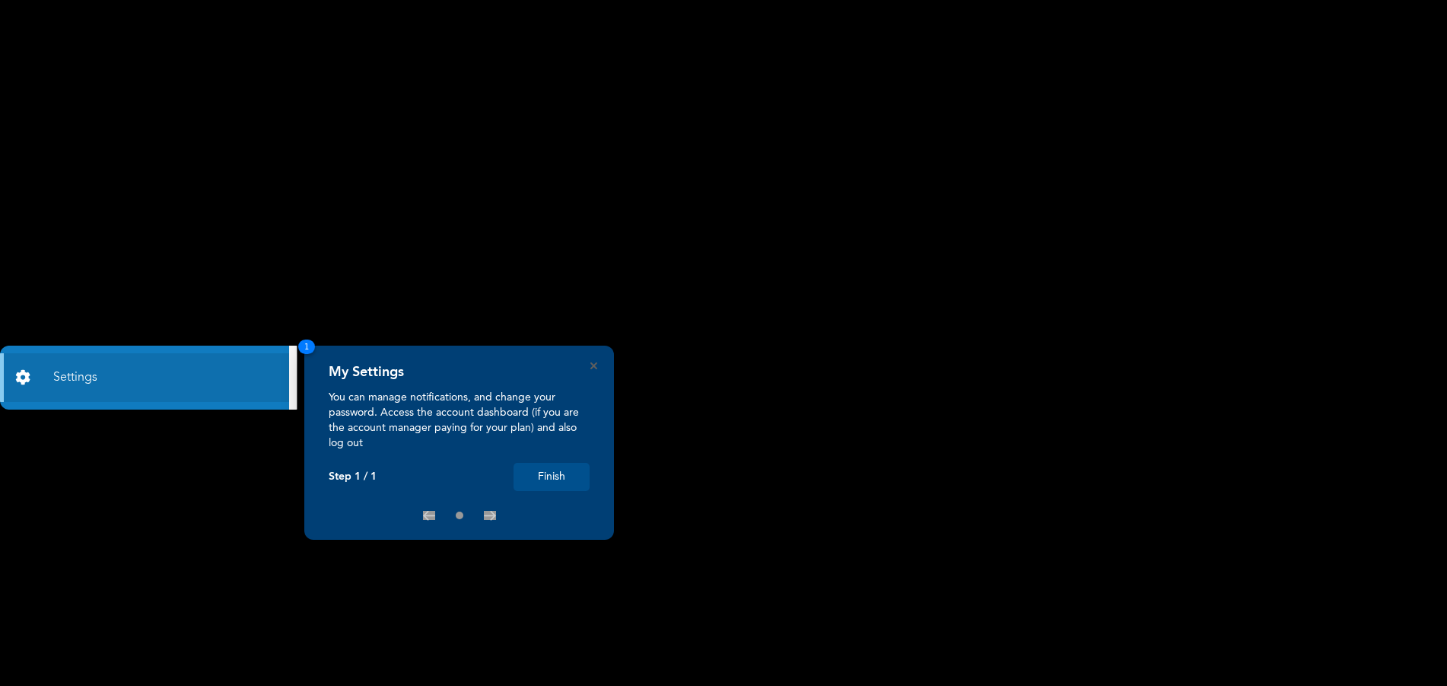
click at [553, 487] on button "Finish" at bounding box center [552, 477] width 76 height 28
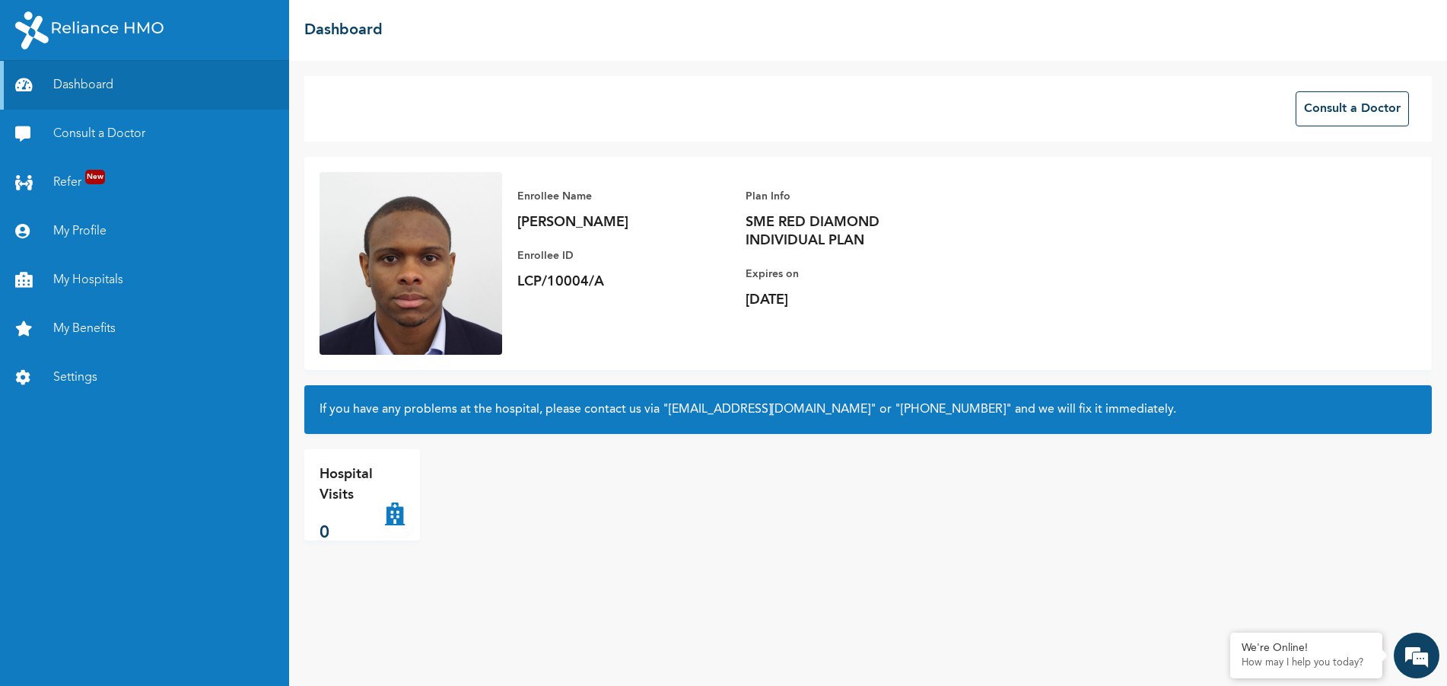
click at [434, 413] on h2 "If you have any problems at the hospital, please contact us via "[EMAIL_ADDRESS…" at bounding box center [868, 409] width 1097 height 18
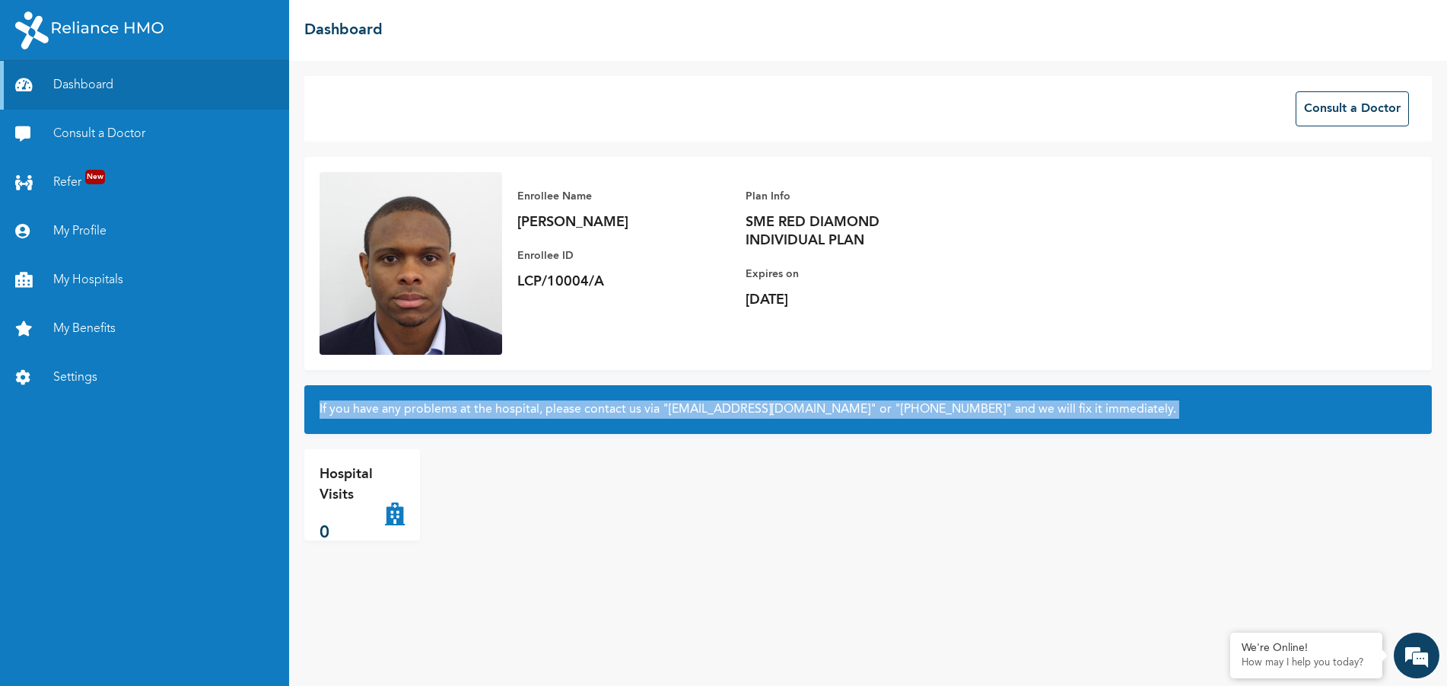
click at [434, 413] on h2 "If you have any problems at the hospital, please contact us via "[EMAIL_ADDRESS…" at bounding box center [868, 409] width 1097 height 18
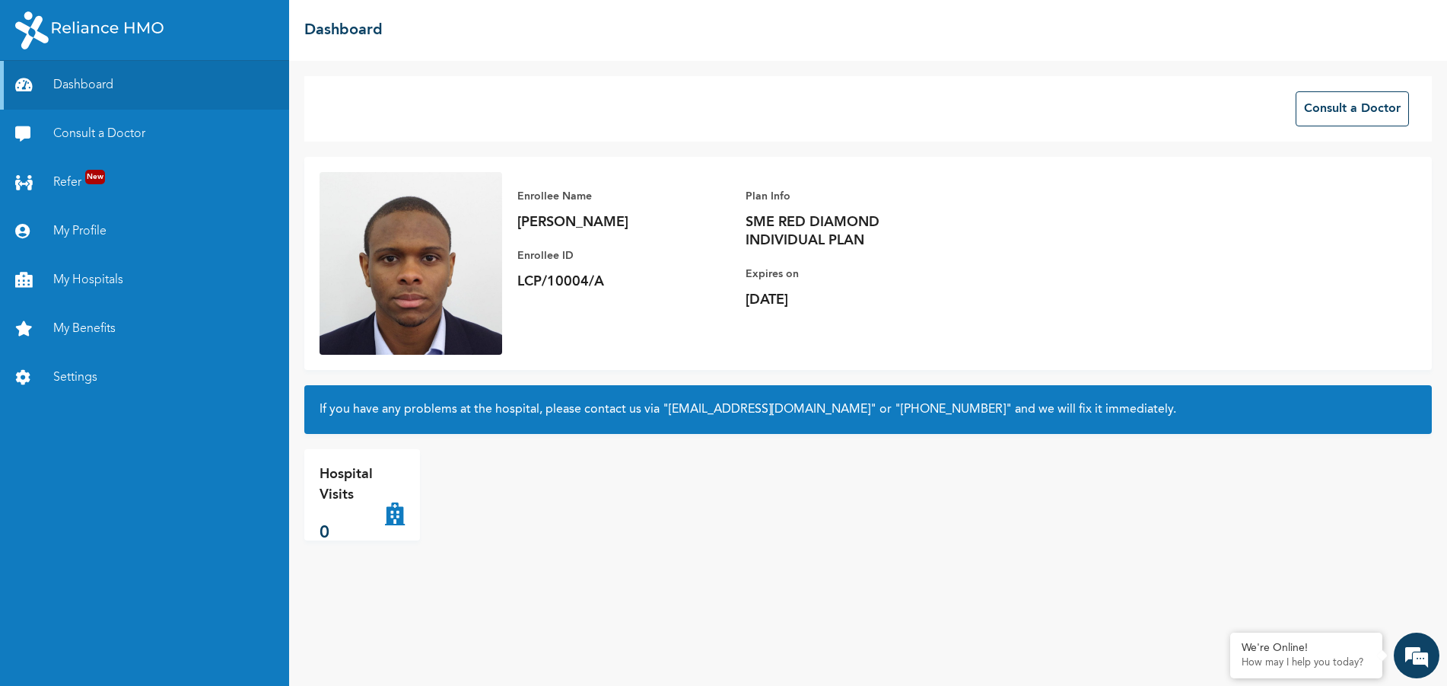
click at [775, 439] on div "Consult a Doctor Enrollee Name [PERSON_NAME] Enrollee ID LCP/10004/A Plan Info …" at bounding box center [868, 373] width 1158 height 625
click at [94, 388] on link "Settings" at bounding box center [144, 377] width 289 height 49
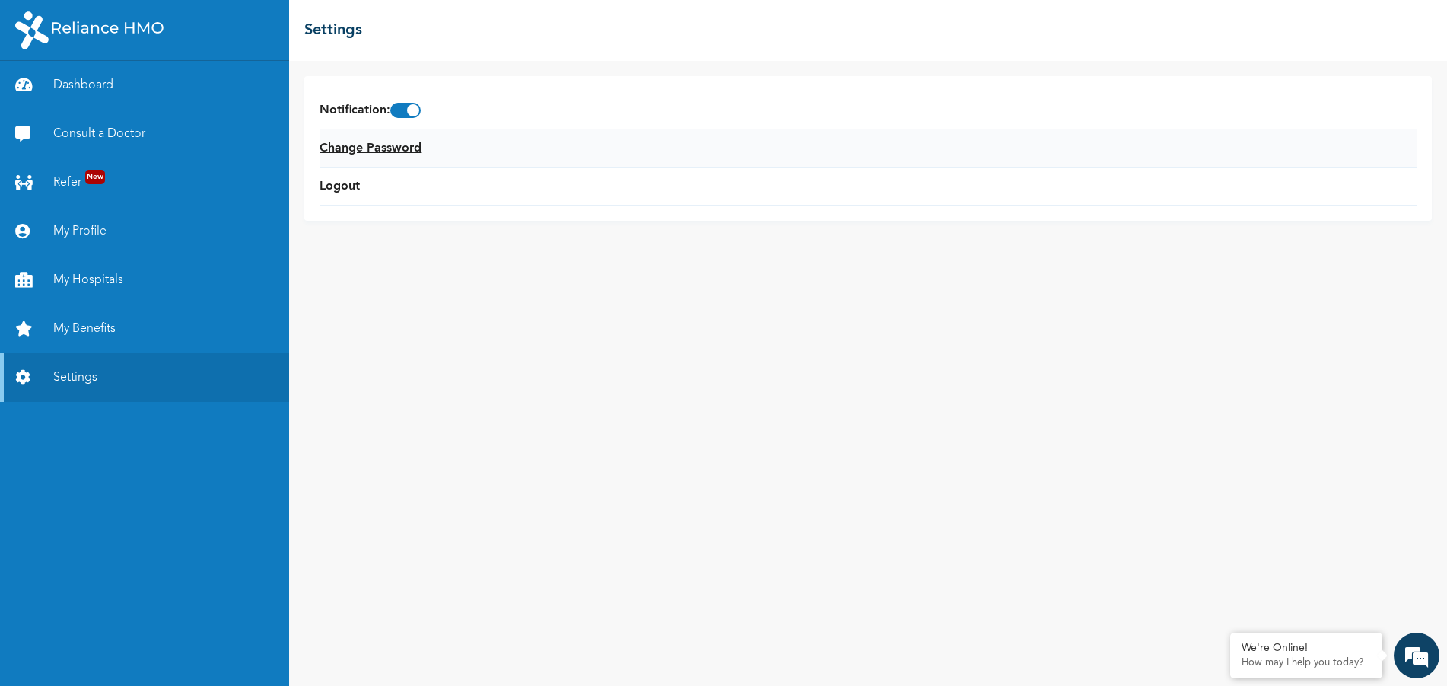
click at [345, 150] on link "Change Password" at bounding box center [371, 148] width 102 height 18
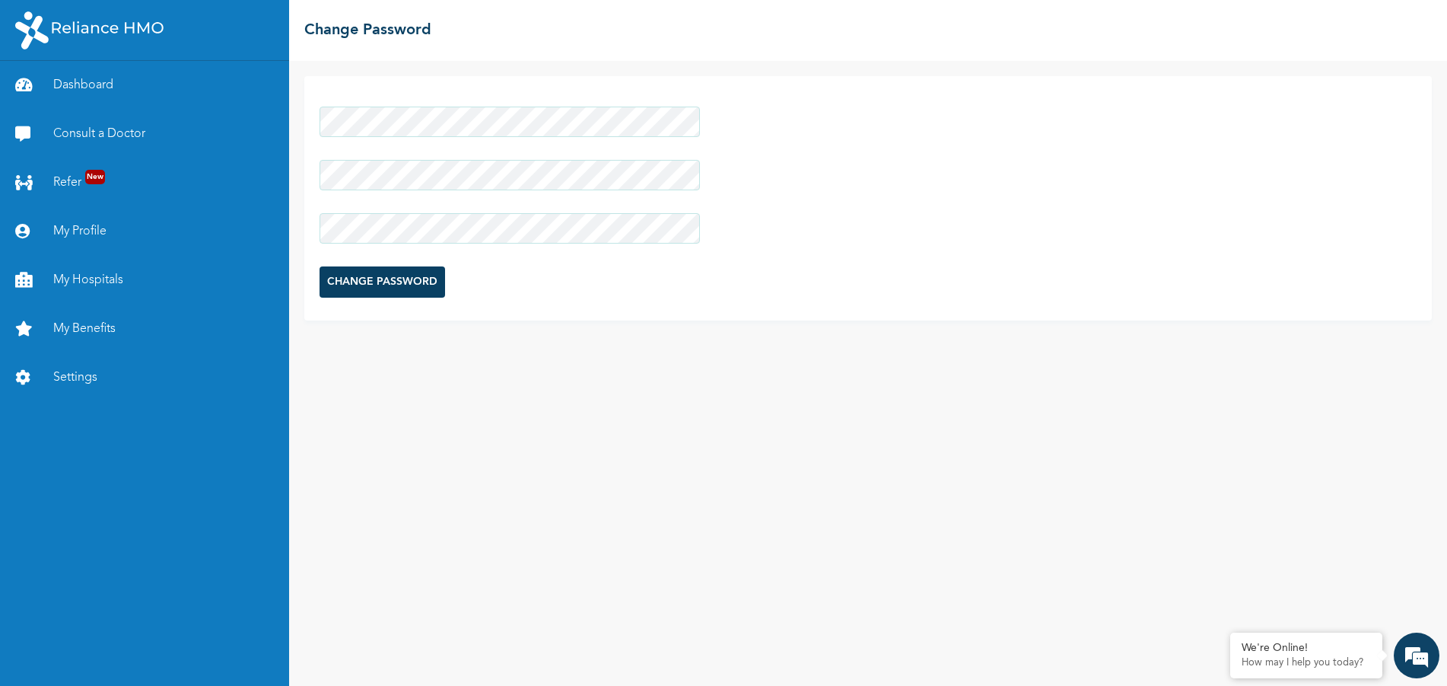
click at [384, 291] on input "CHANGE PASSWORD" at bounding box center [383, 281] width 126 height 31
